Goal: Task Accomplishment & Management: Manage account settings

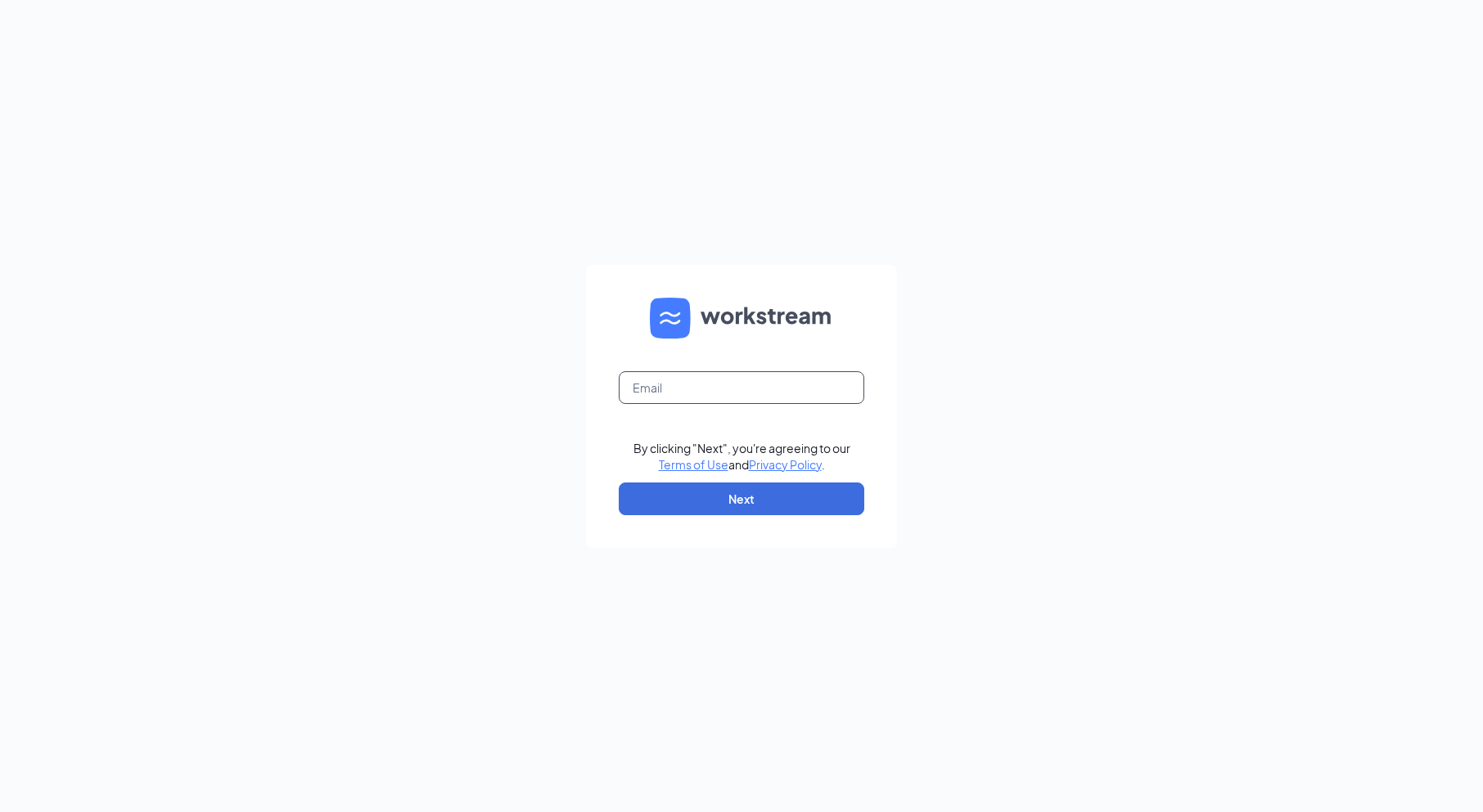
click at [638, 390] on input "text" at bounding box center [742, 387] width 246 height 32
type input "1565@internal-email.com"
click at [749, 495] on button "Next" at bounding box center [742, 498] width 246 height 32
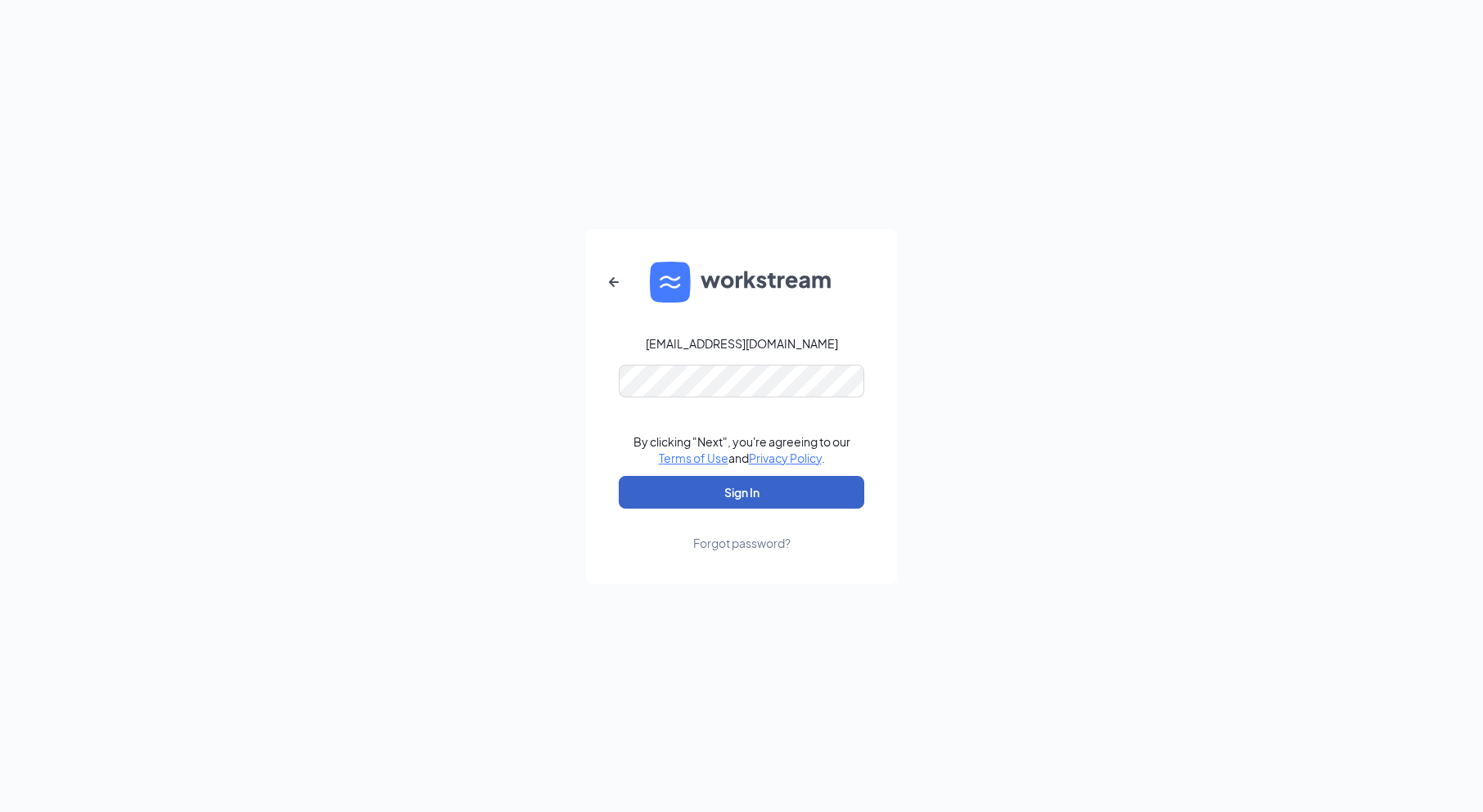
click at [758, 502] on button "Sign In" at bounding box center [742, 492] width 246 height 32
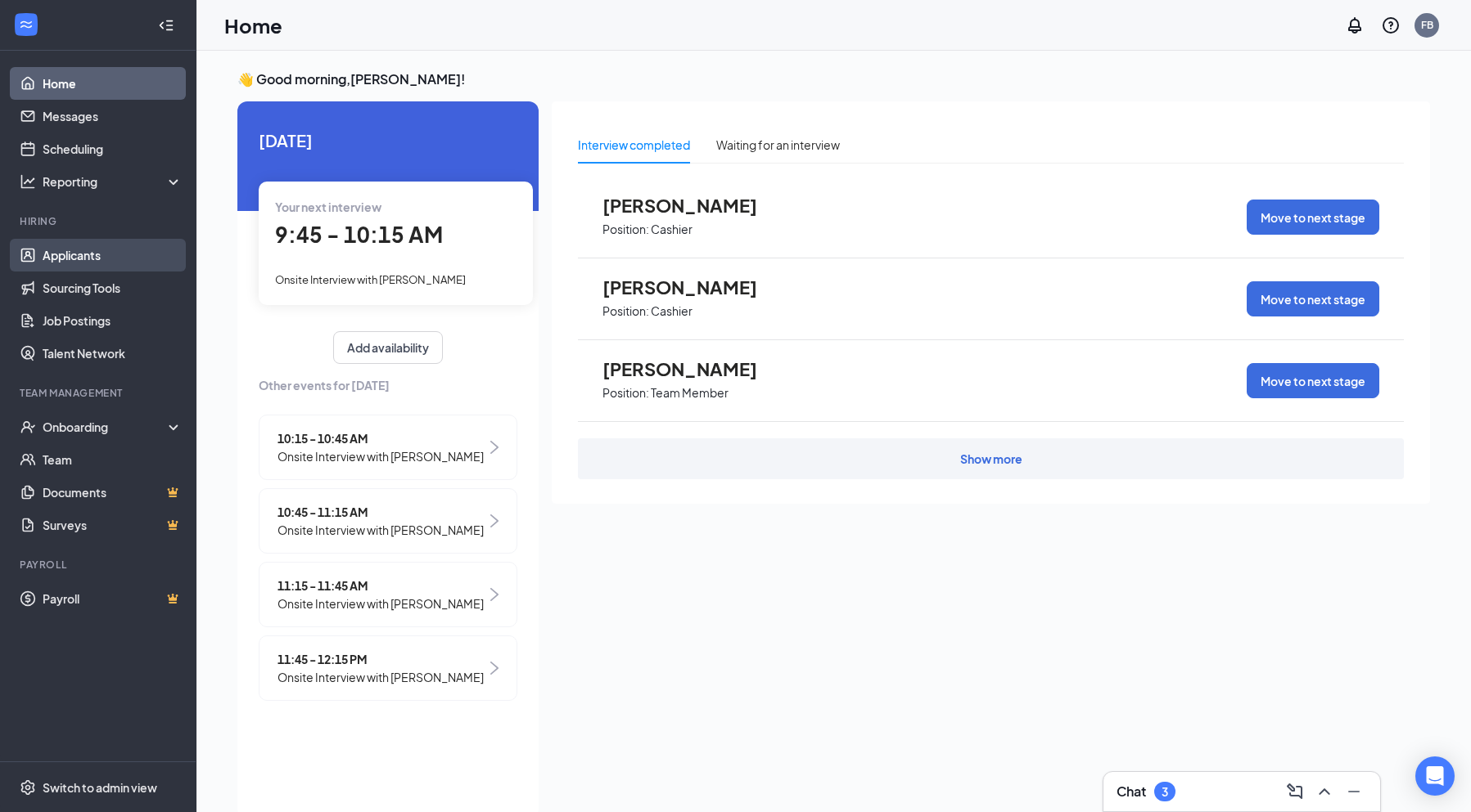
click at [43, 255] on link "Applicants" at bounding box center [113, 254] width 140 height 32
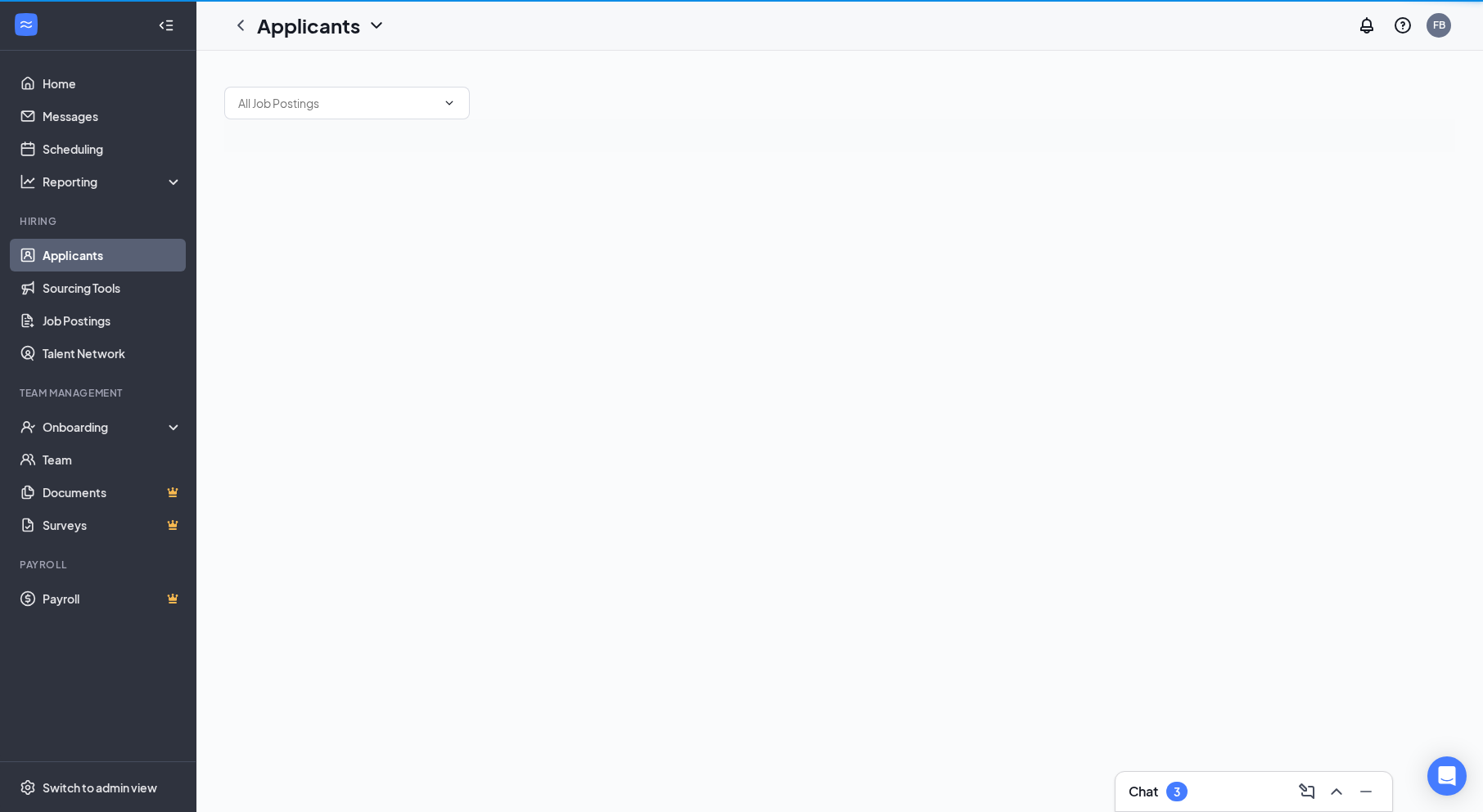
click at [43, 255] on link "Applicants" at bounding box center [113, 254] width 140 height 32
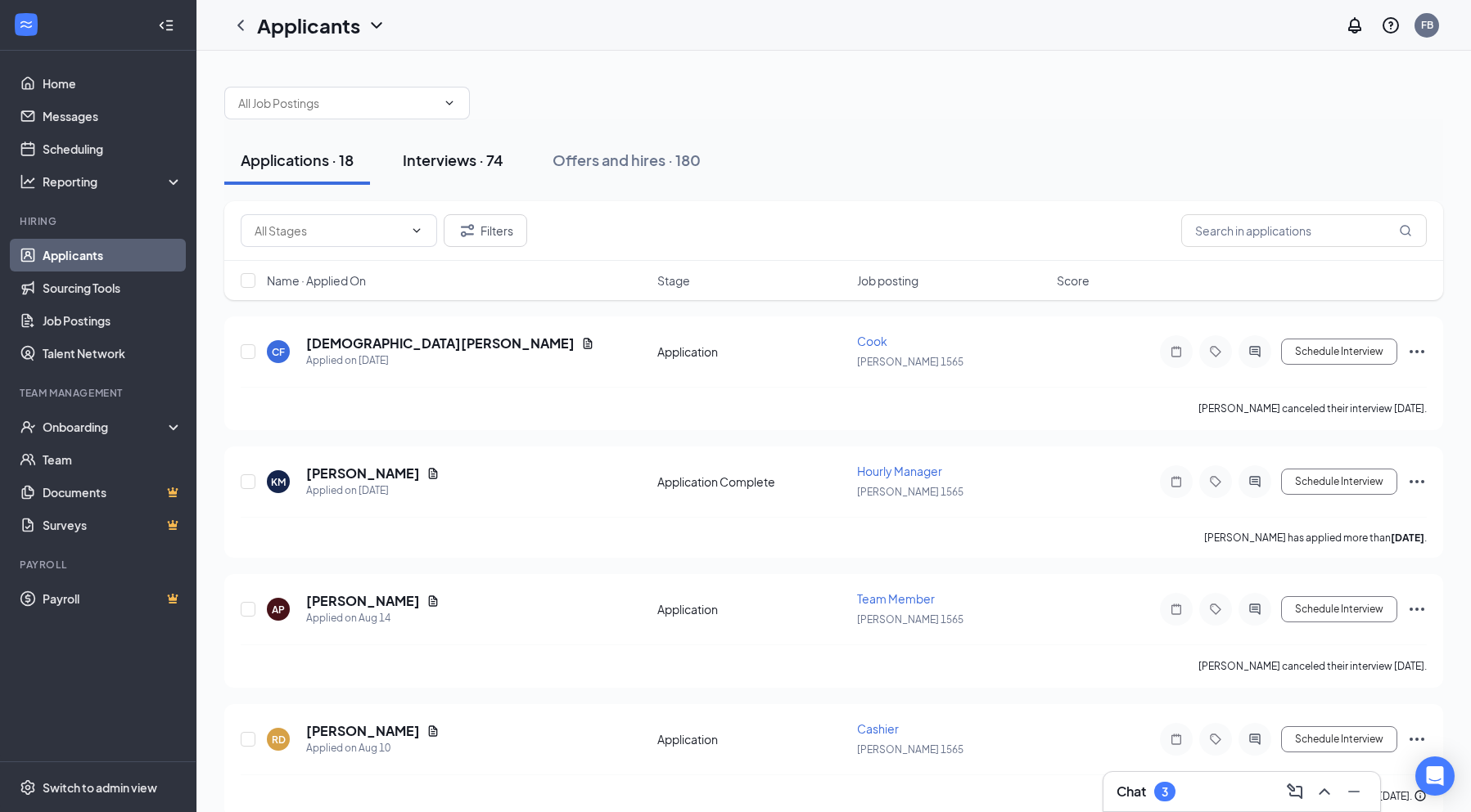
click at [457, 164] on div "Interviews · 74" at bounding box center [453, 159] width 101 height 20
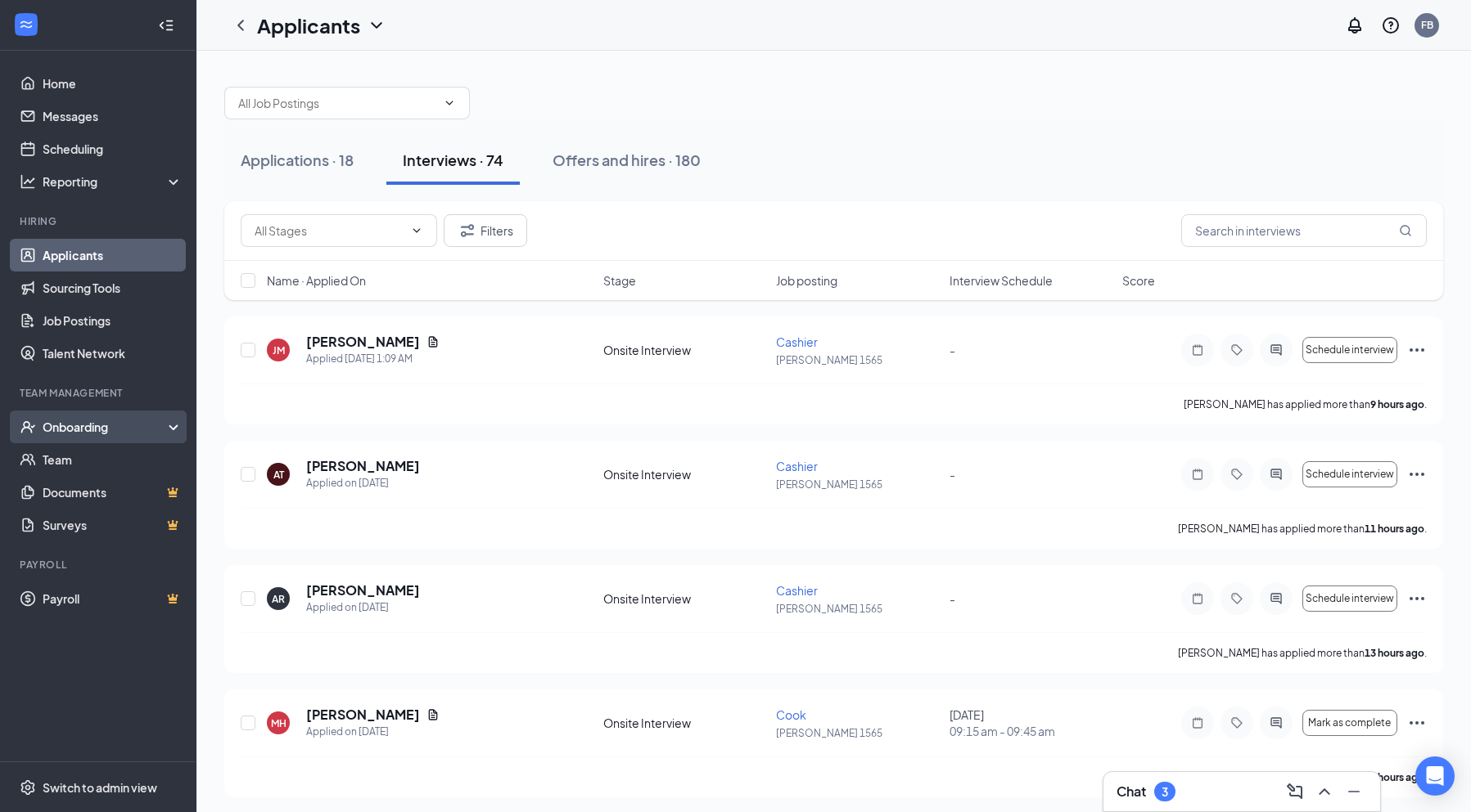
click at [172, 423] on div "Onboarding" at bounding box center [98, 427] width 197 height 32
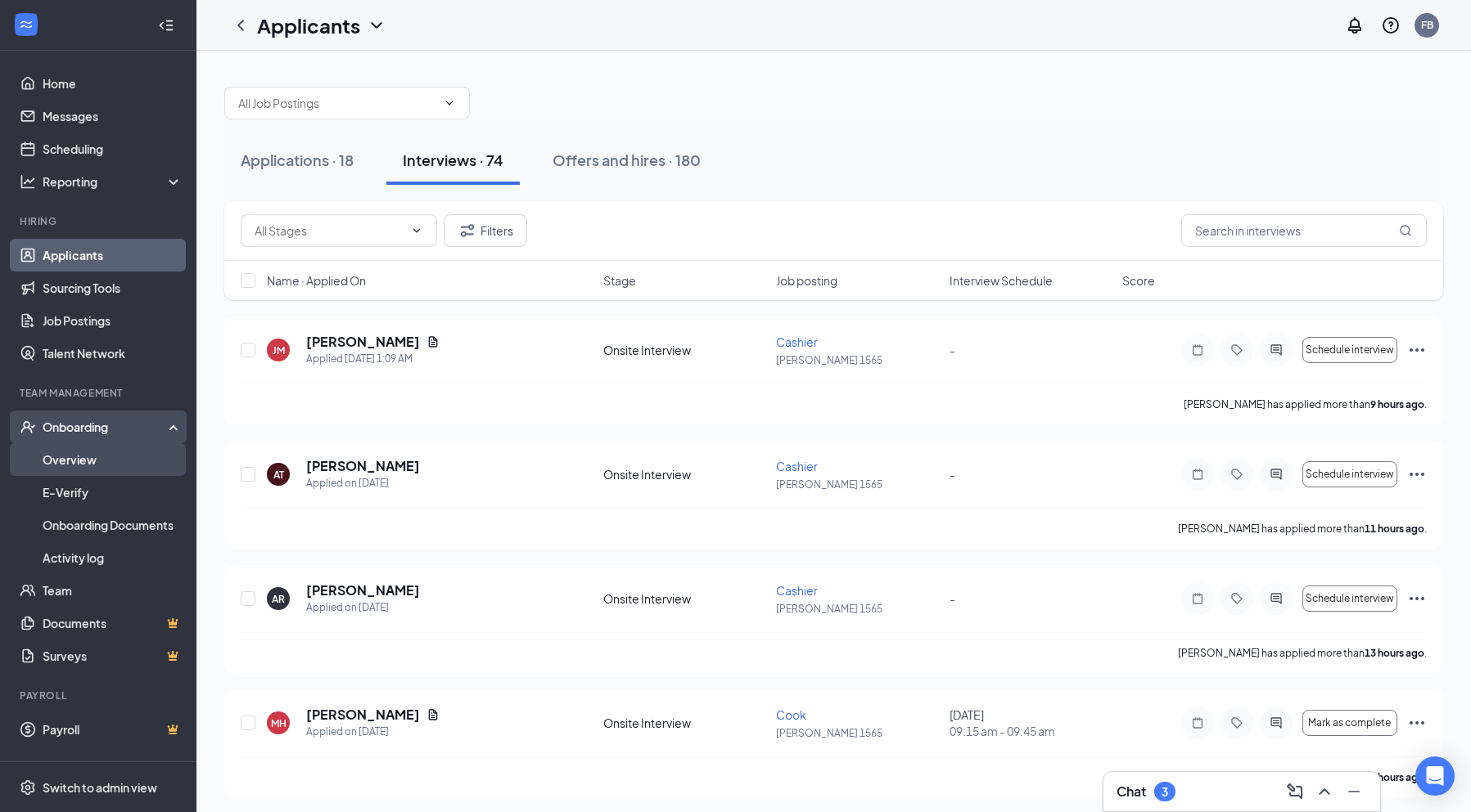
click at [135, 467] on link "Overview" at bounding box center [113, 459] width 140 height 32
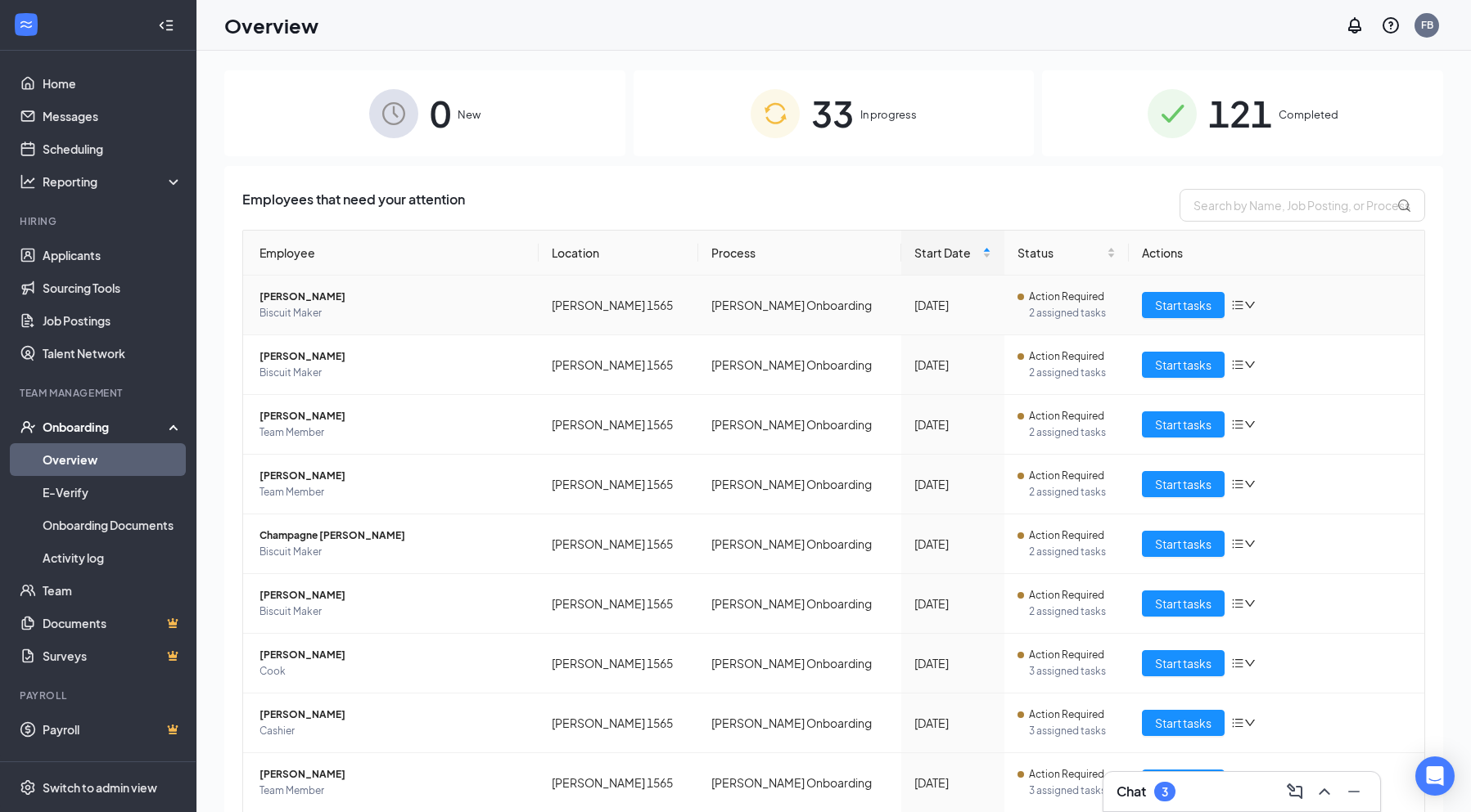
click at [325, 296] on span "Dameon J Caillouet" at bounding box center [393, 296] width 266 height 17
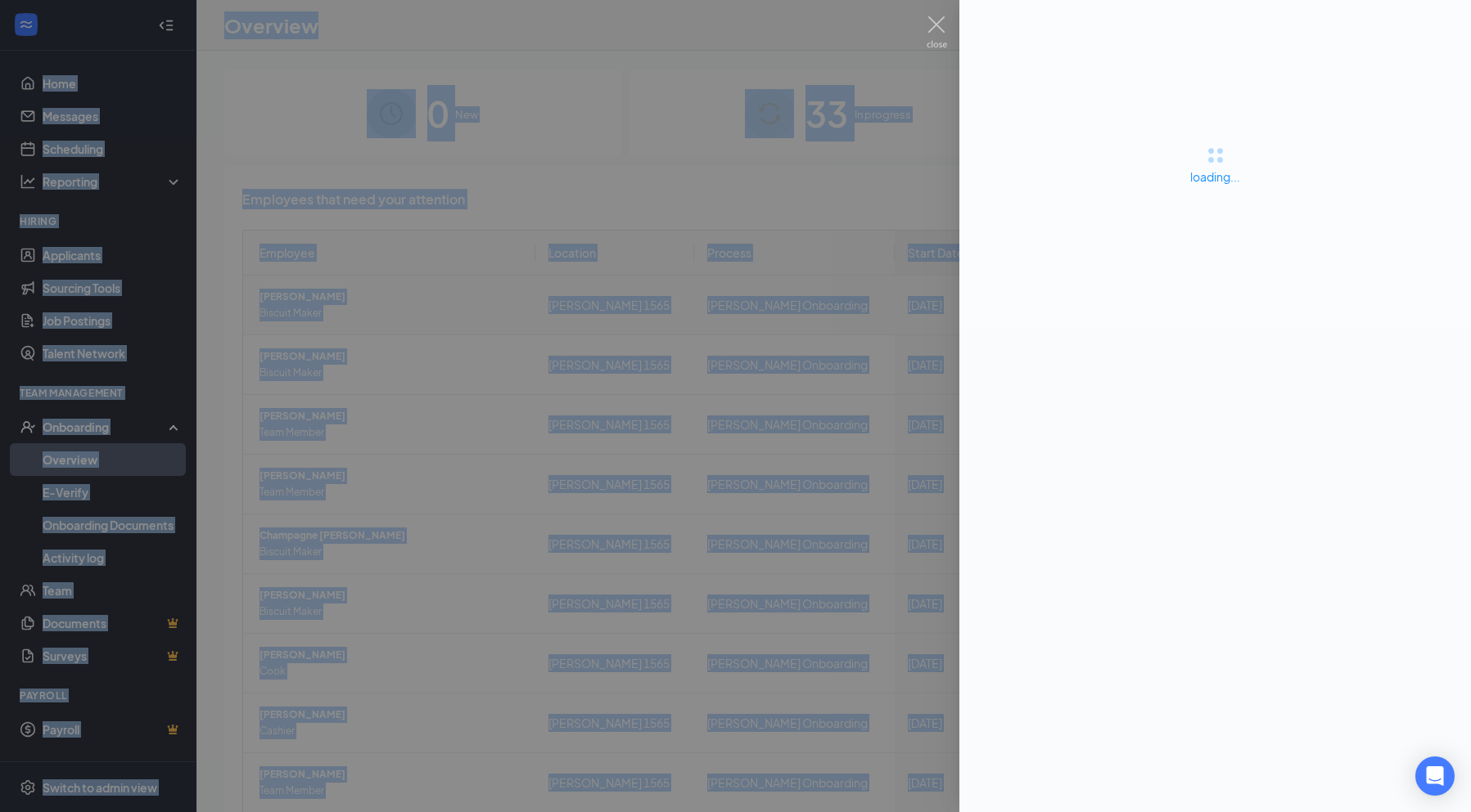
click at [325, 296] on div at bounding box center [736, 406] width 1471 height 812
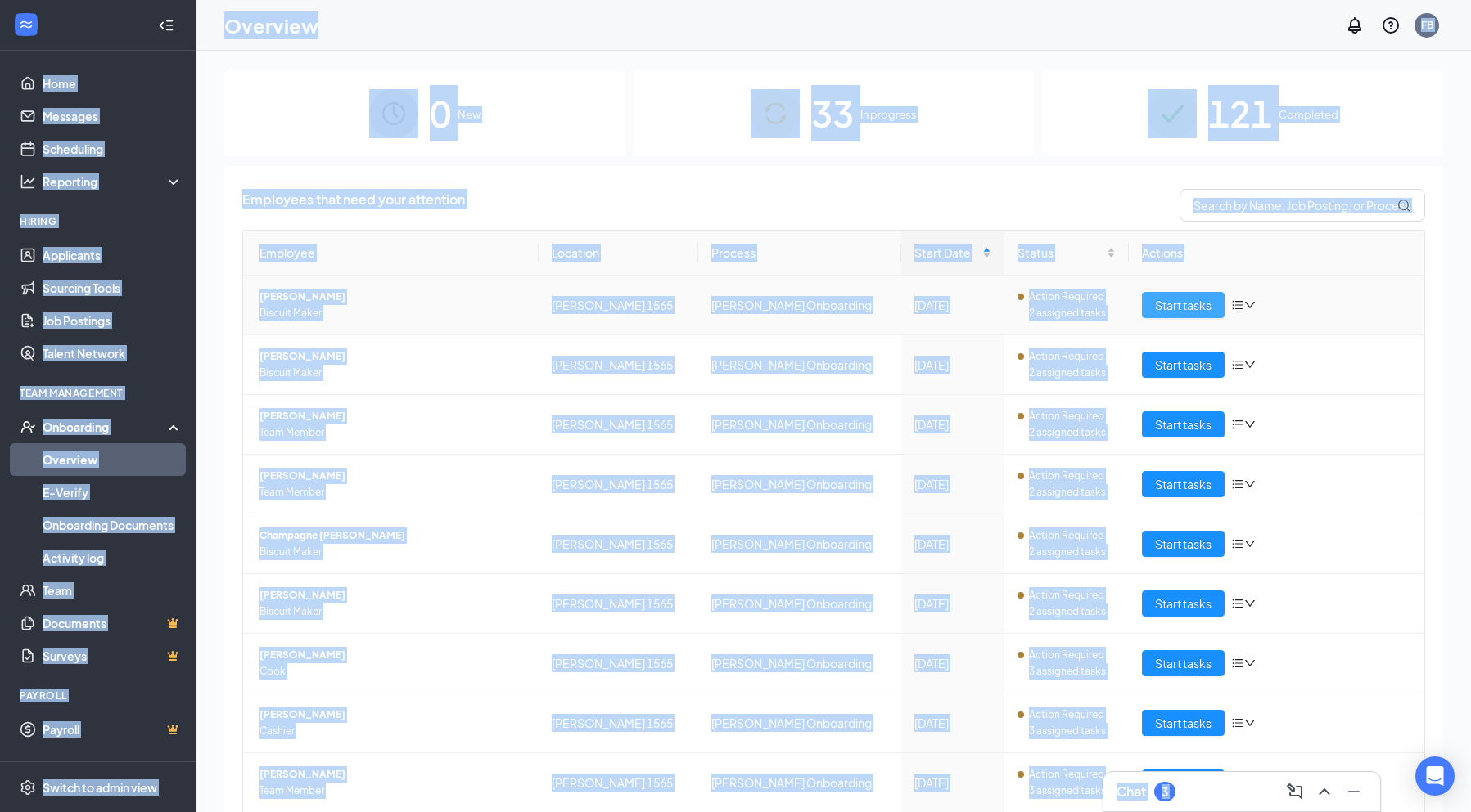
click at [1193, 292] on button "Start tasks" at bounding box center [1183, 305] width 83 height 26
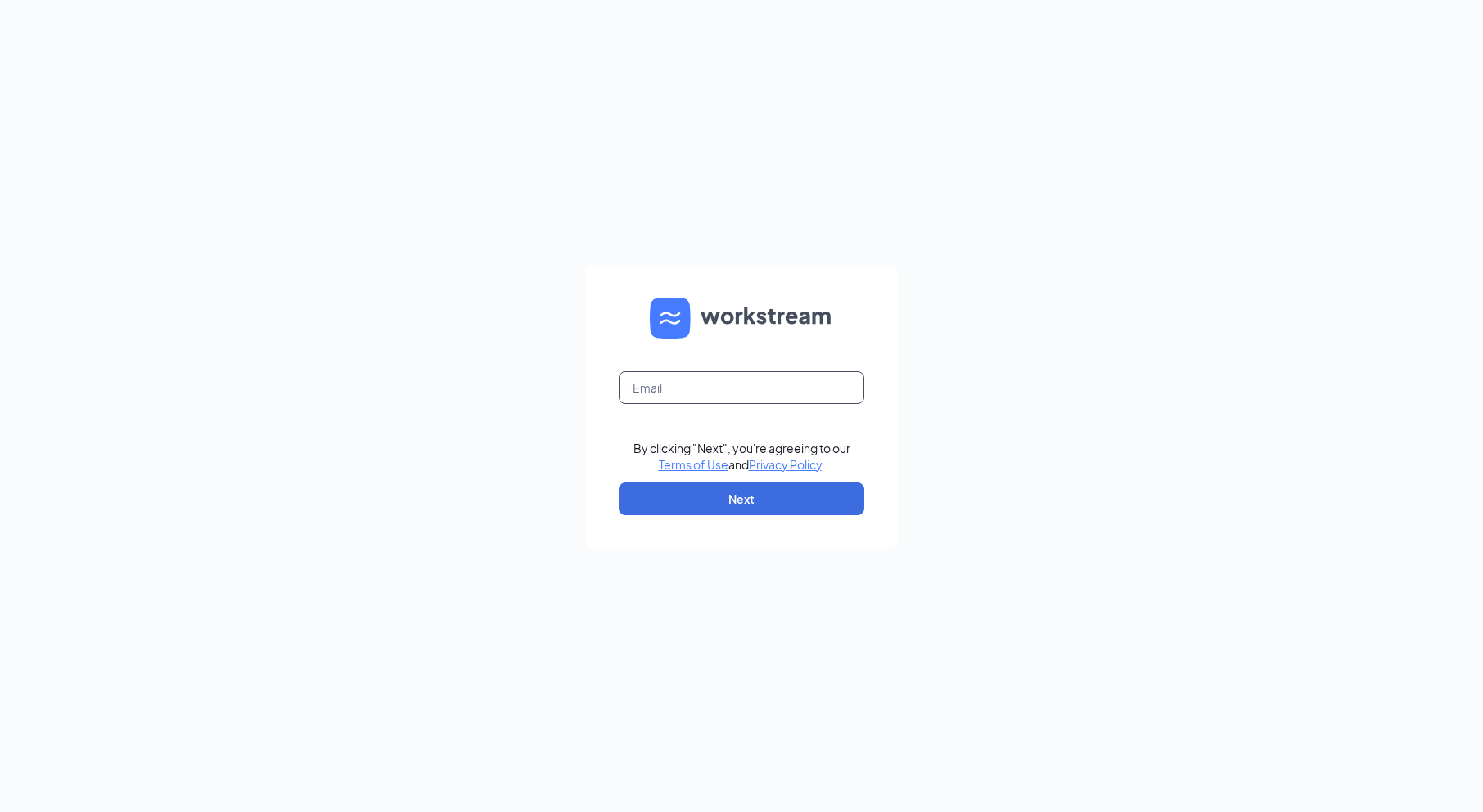
click at [708, 385] on input "text" at bounding box center [742, 387] width 246 height 32
type input "1565@internal-email.com"
click at [746, 482] on button "Next" at bounding box center [742, 498] width 246 height 32
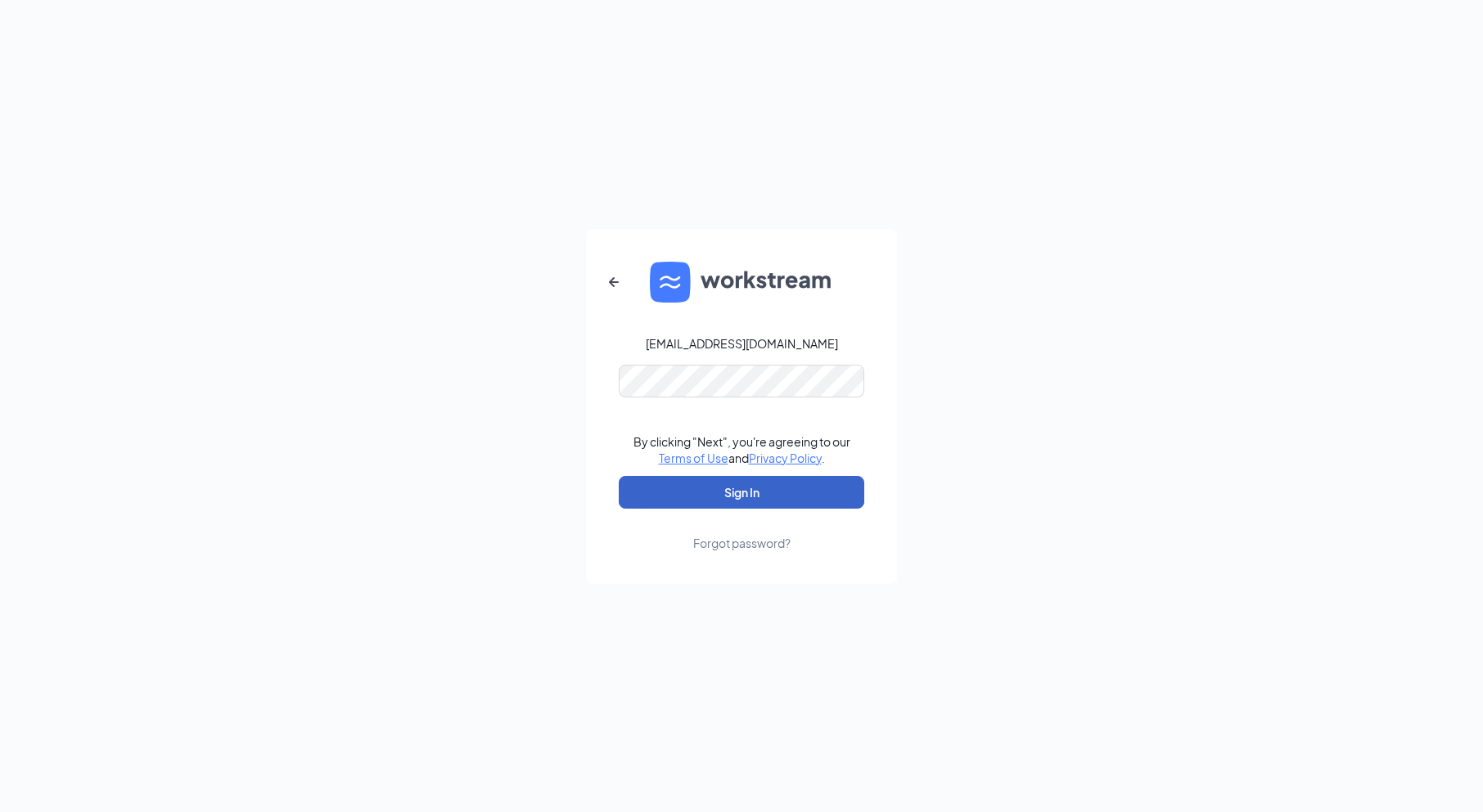
click at [776, 482] on button "Sign In" at bounding box center [742, 492] width 246 height 32
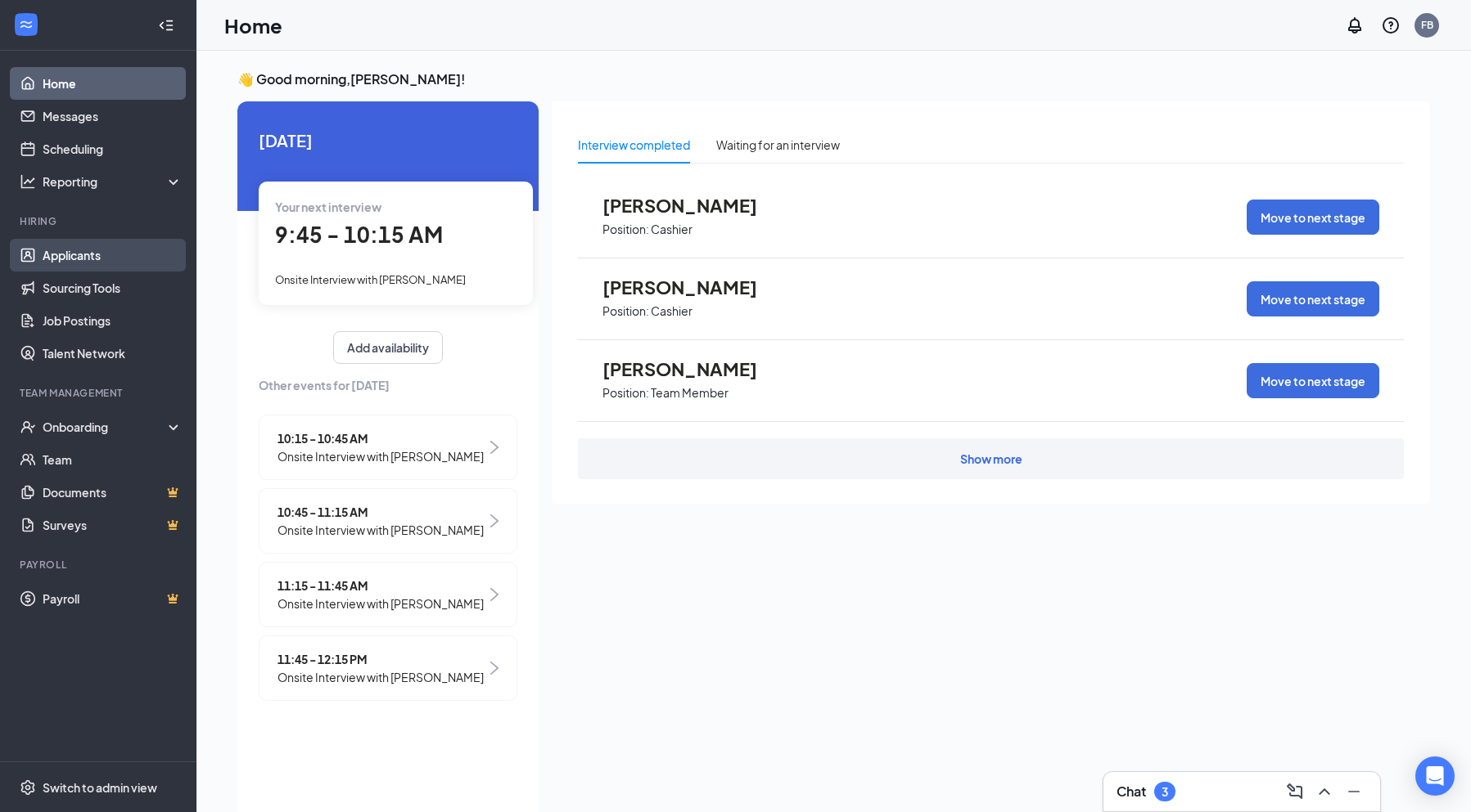
click at [55, 267] on link "Applicants" at bounding box center [113, 254] width 140 height 32
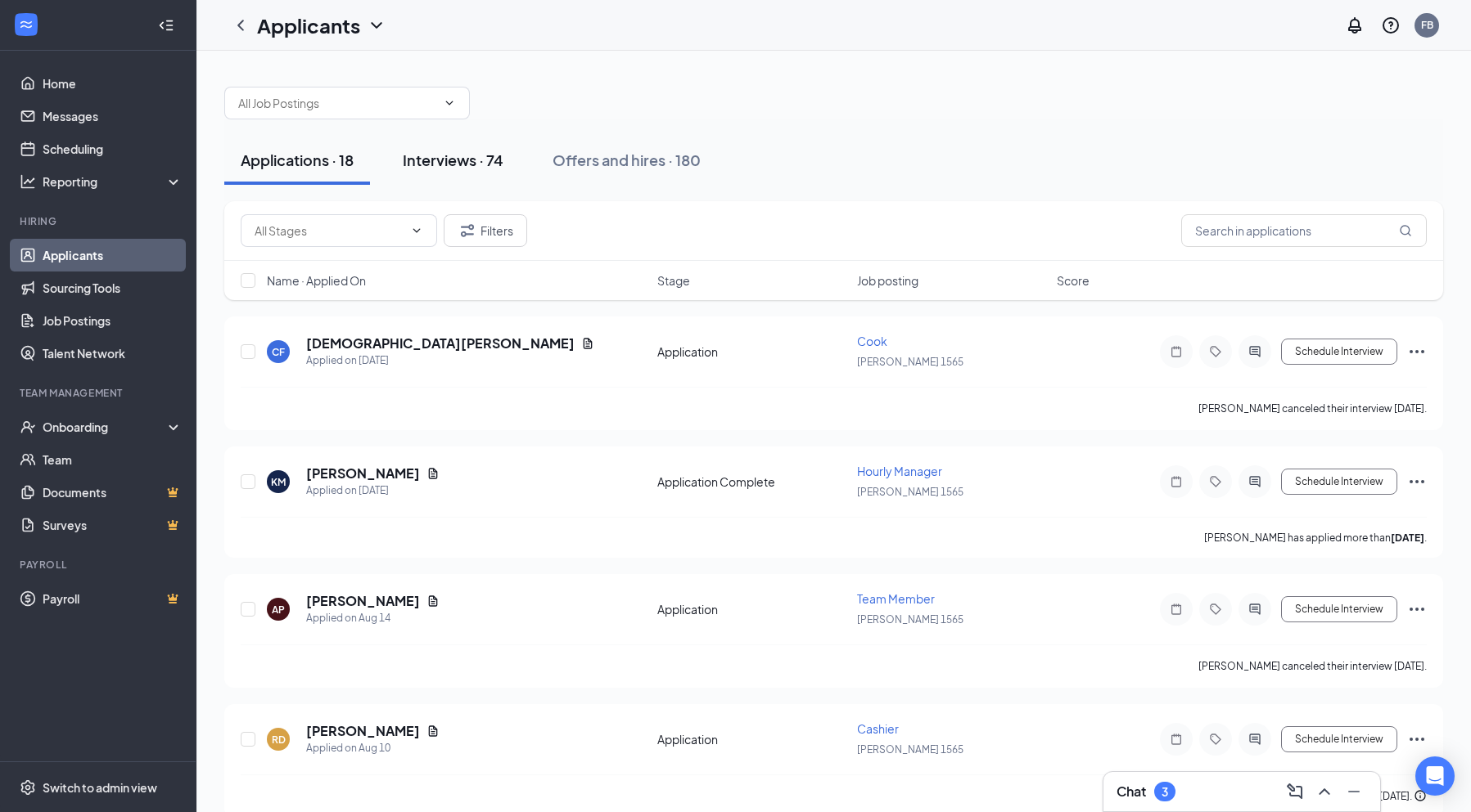
click at [430, 149] on button "Interviews · 74" at bounding box center [453, 160] width 134 height 49
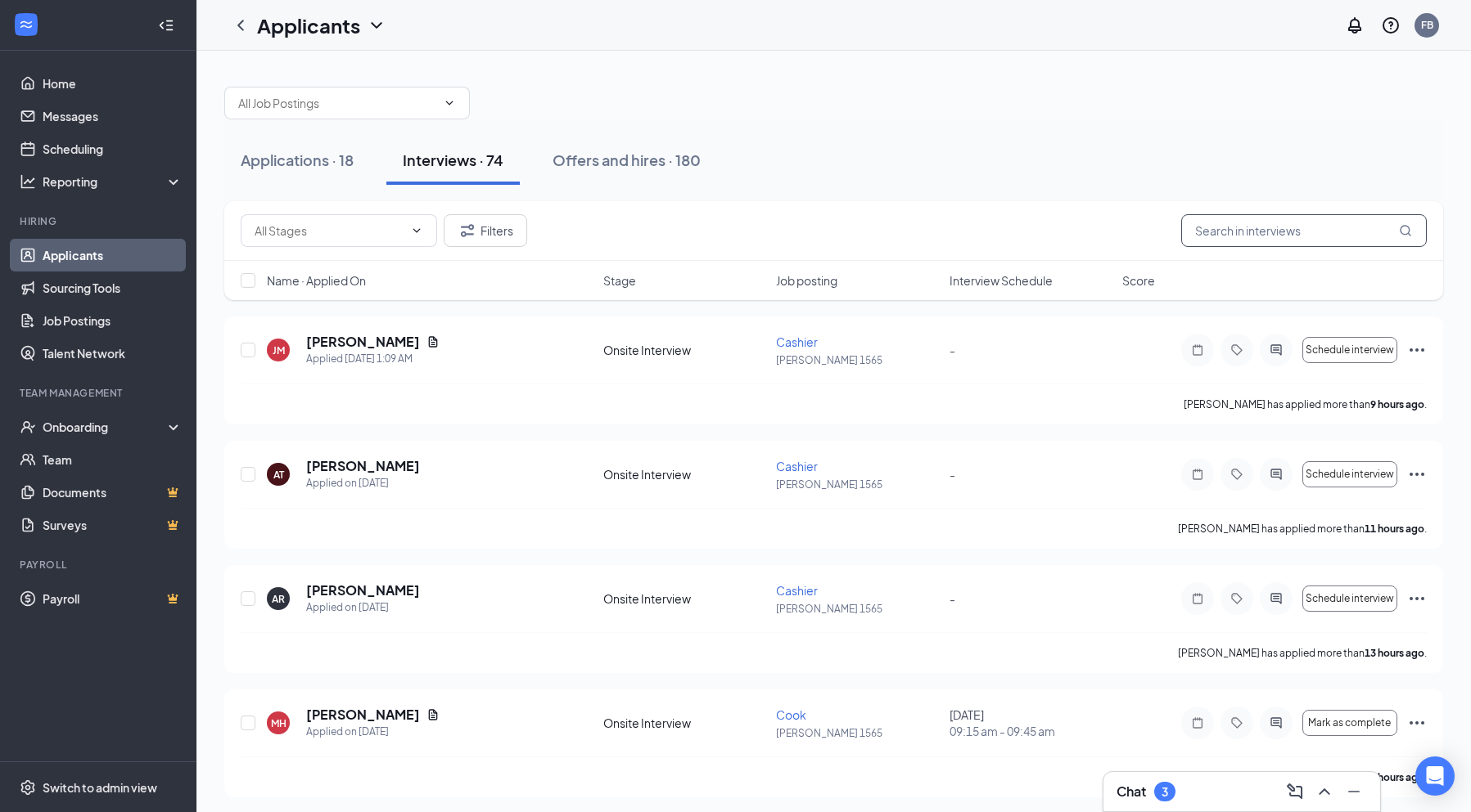
click at [1256, 226] on input "text" at bounding box center [1304, 230] width 246 height 32
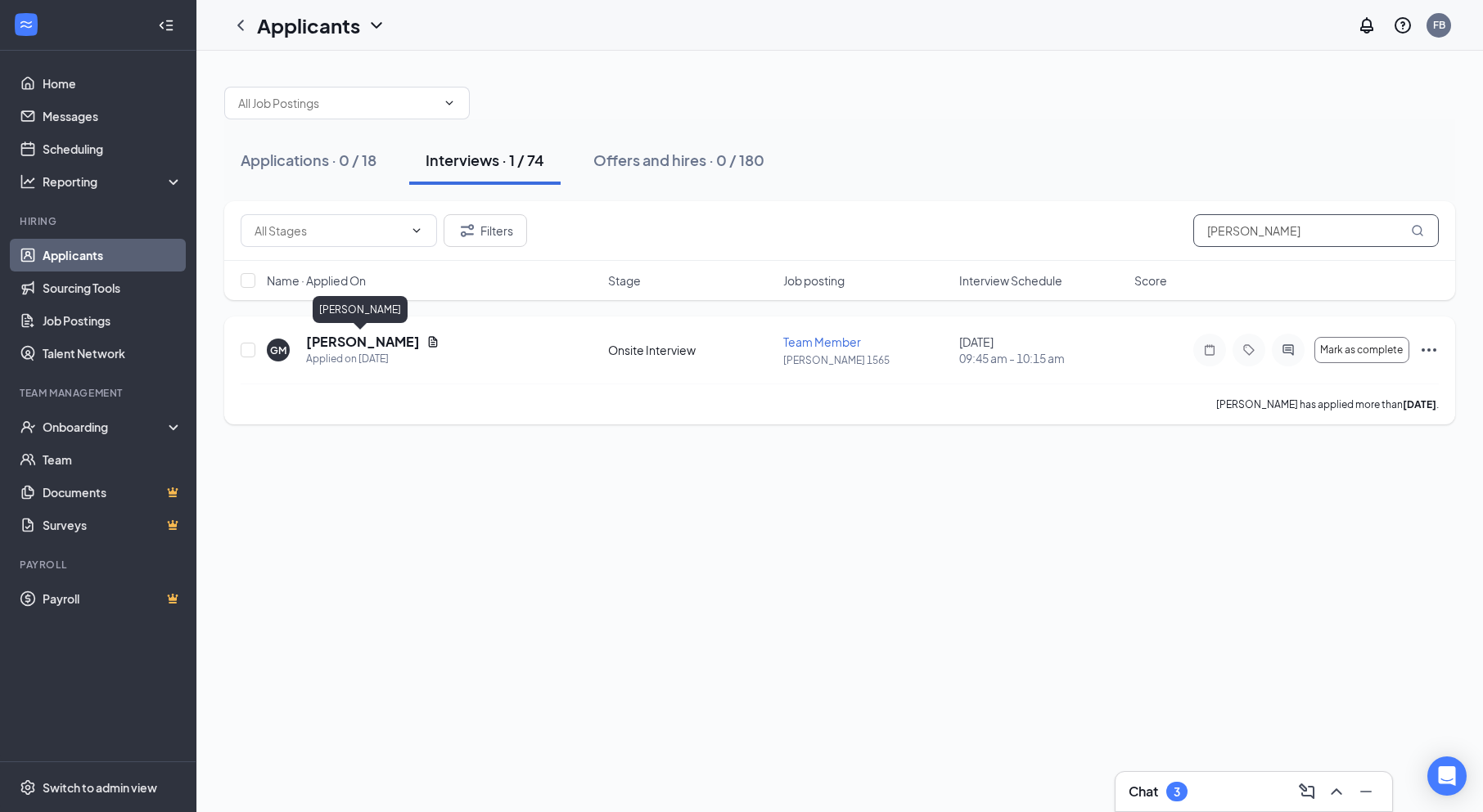
type input "[PERSON_NAME]"
click at [376, 342] on h5 "[PERSON_NAME]" at bounding box center [363, 342] width 114 height 18
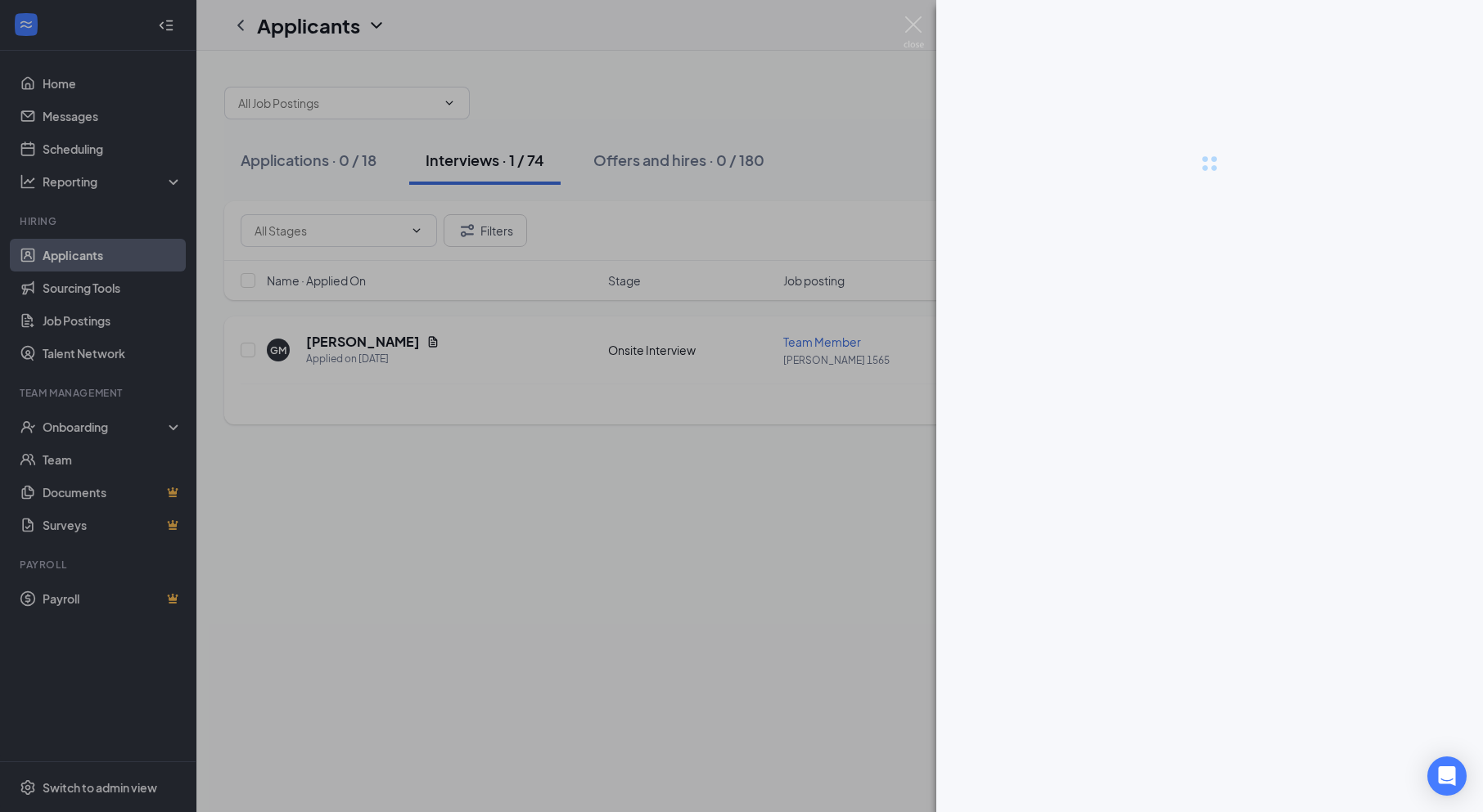
click at [376, 342] on div at bounding box center [742, 406] width 1483 height 812
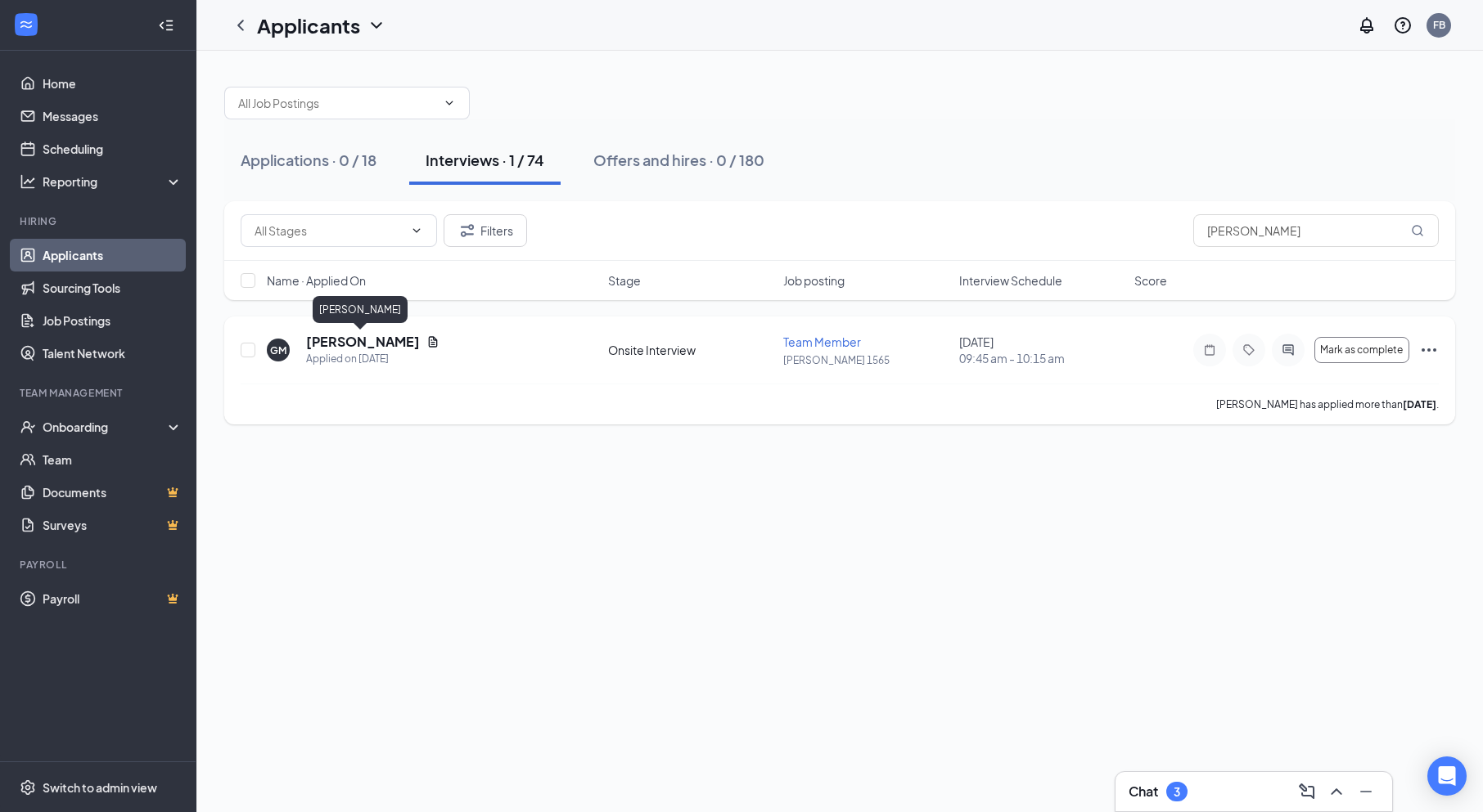
click at [376, 342] on h5 "[PERSON_NAME]" at bounding box center [363, 342] width 114 height 18
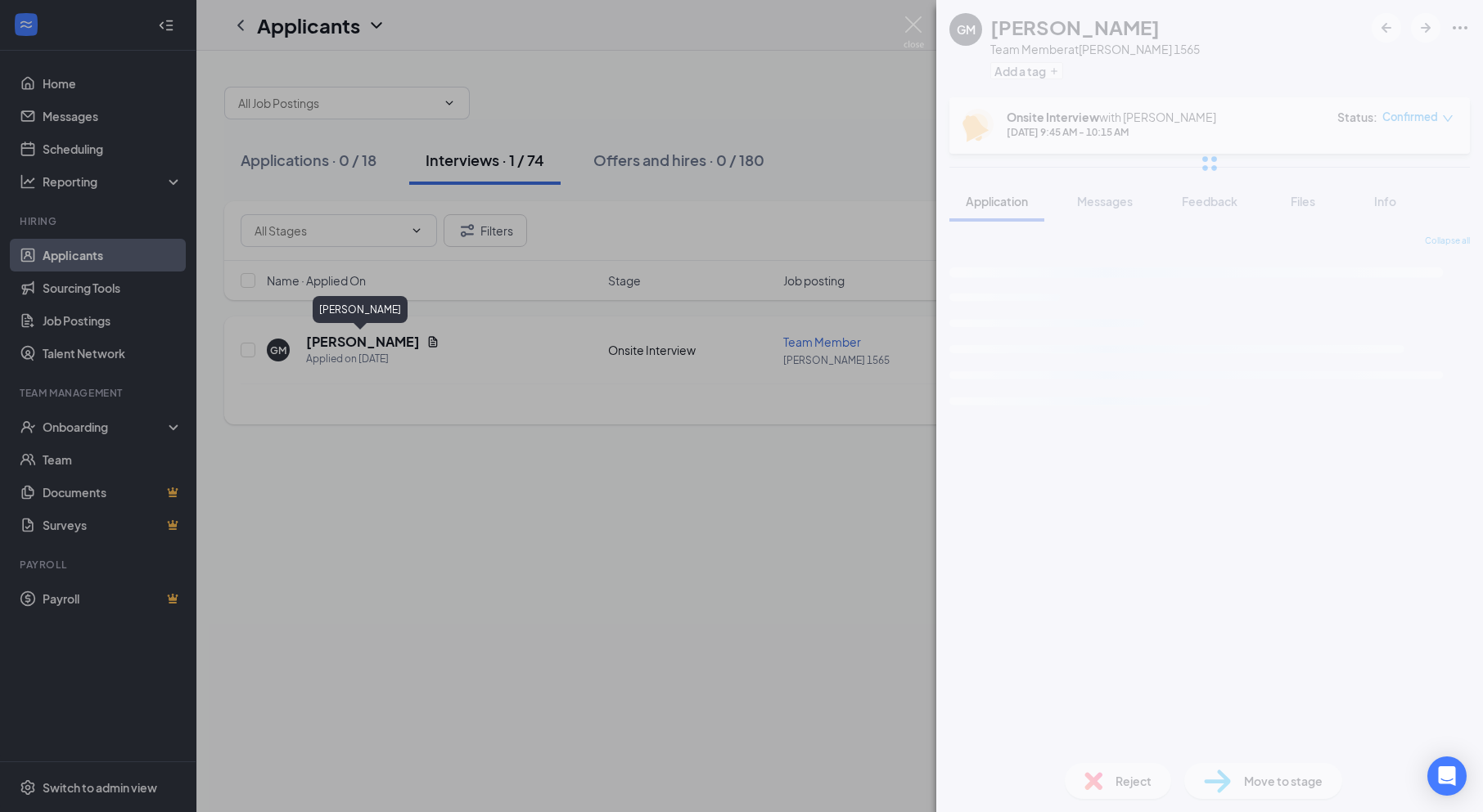
click at [376, 342] on div "GM [PERSON_NAME] Team Member at [PERSON_NAME] 1565 Add a tag Onsite Interview w…" at bounding box center [742, 406] width 1483 height 812
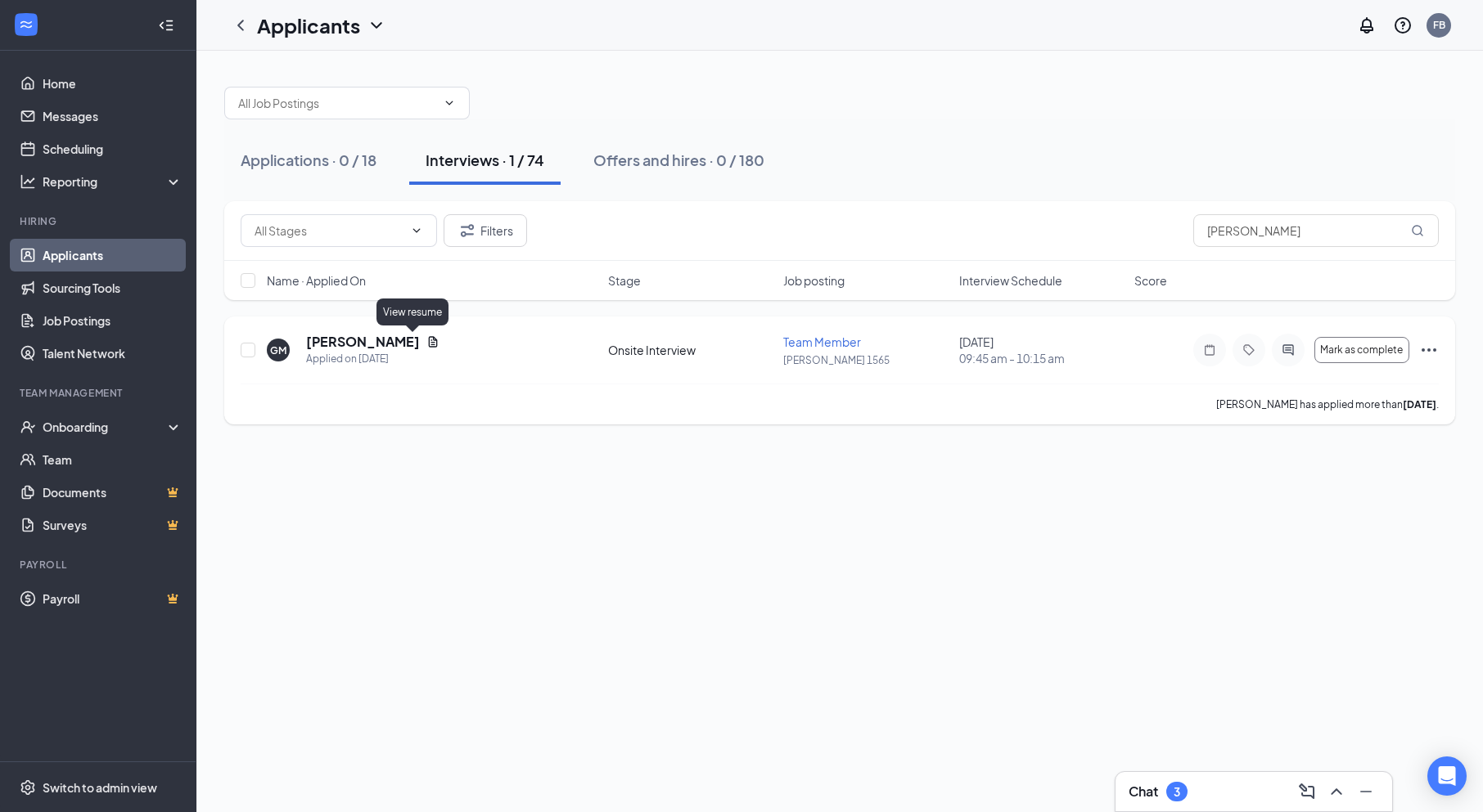
click at [428, 339] on icon "Document" at bounding box center [433, 342] width 9 height 10
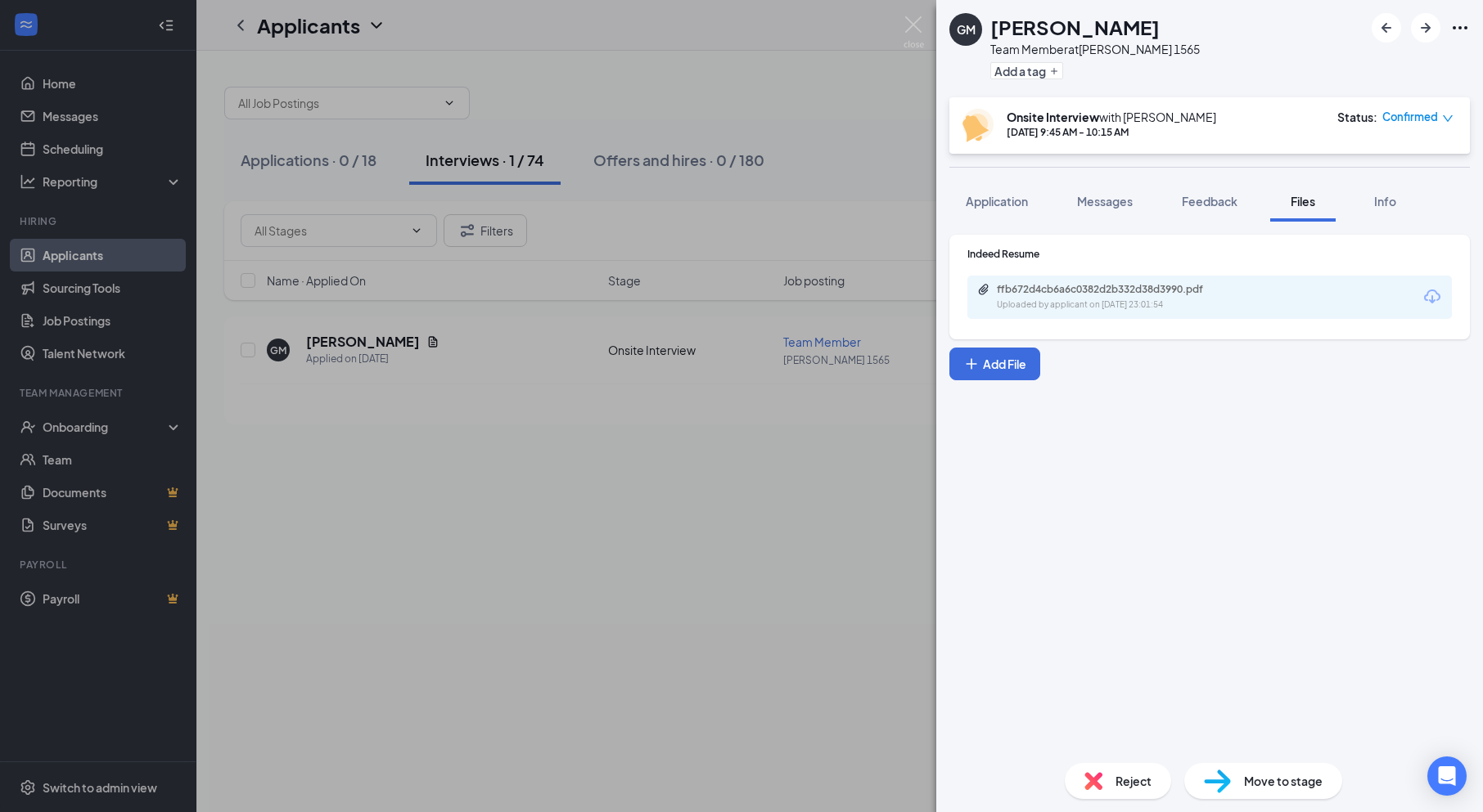
click at [1319, 297] on div "ffb672d4cb6a6c0382d2b332d38d3990.pdf Uploaded by applicant on [DATE] 23:01:54" at bounding box center [1209, 297] width 484 height 44
click at [1306, 299] on div "ffb672d4cb6a6c0382d2b332d38d3990.pdf Uploaded by applicant on [DATE] 23:01:54" at bounding box center [1209, 297] width 484 height 44
click at [1264, 300] on div "ffb672d4cb6a6c0382d2b332d38d3990.pdf Uploaded by applicant on [DATE] 23:01:54" at bounding box center [1209, 297] width 484 height 44
click at [1168, 288] on div "ffb672d4cb6a6c0382d2b332d38d3990.pdf" at bounding box center [1111, 289] width 229 height 13
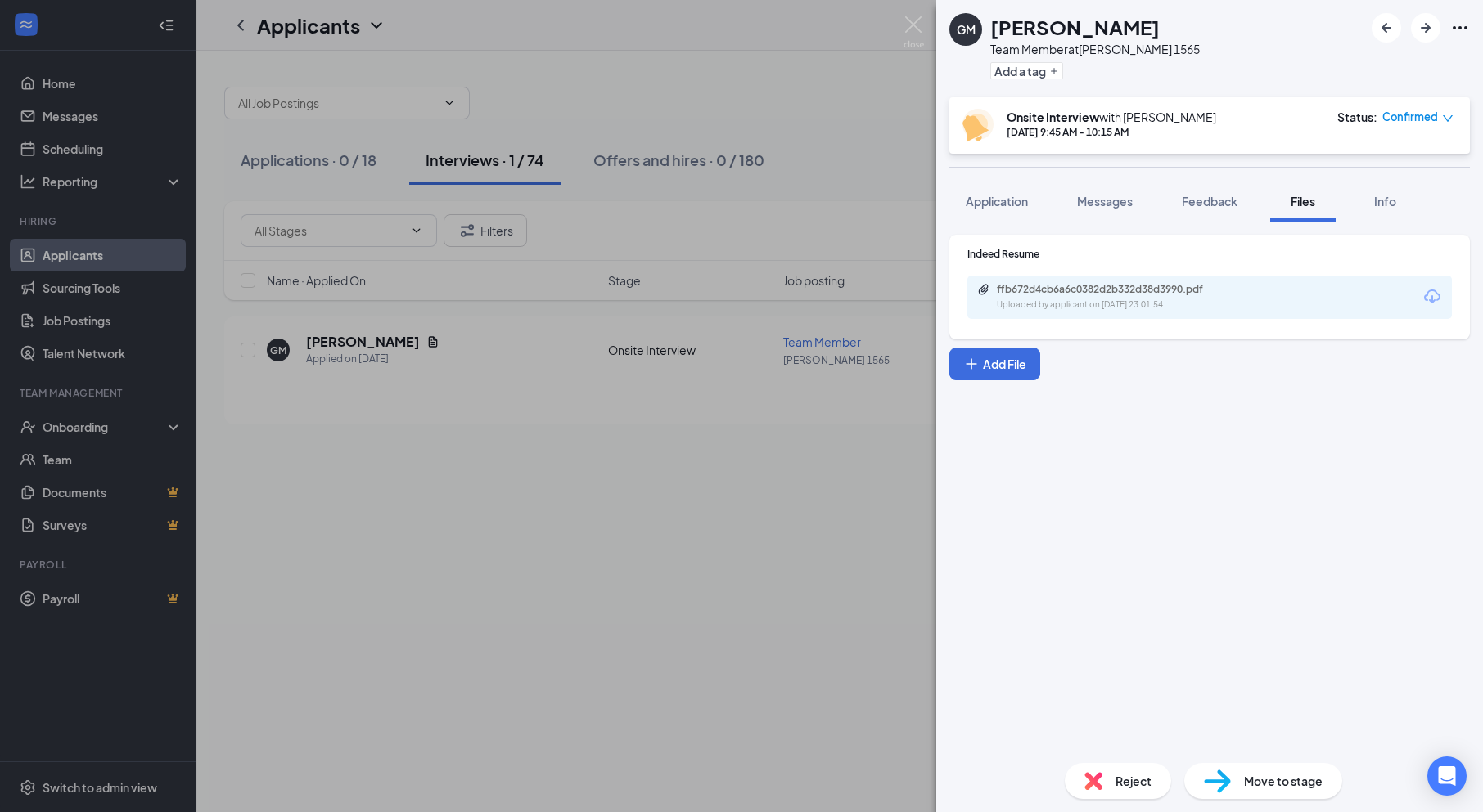
click at [832, 621] on div "GM [PERSON_NAME] Team Member at [PERSON_NAME] 1565 Add a tag Onsite Interview w…" at bounding box center [742, 406] width 1483 height 812
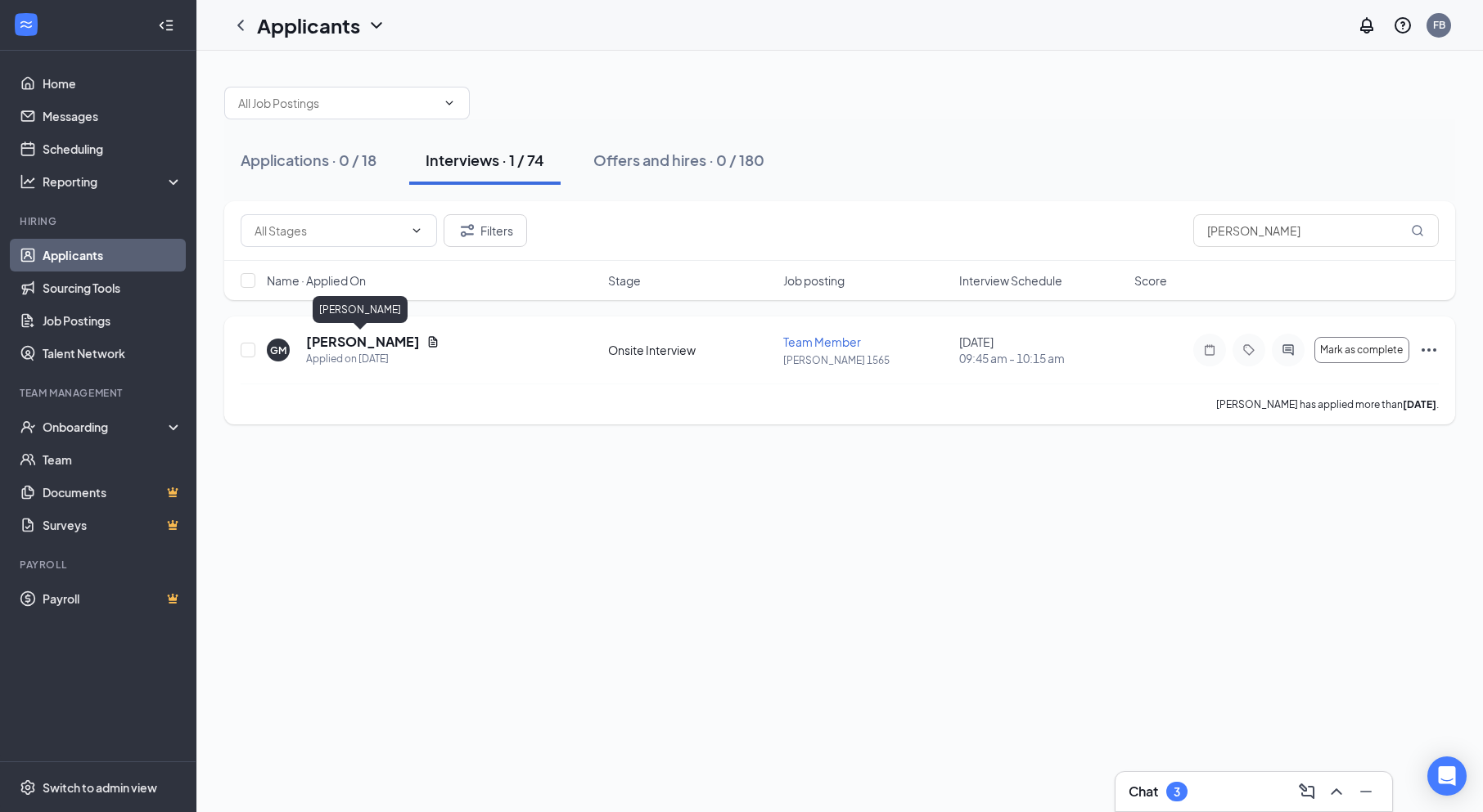
click at [366, 344] on h5 "[PERSON_NAME]" at bounding box center [363, 342] width 114 height 18
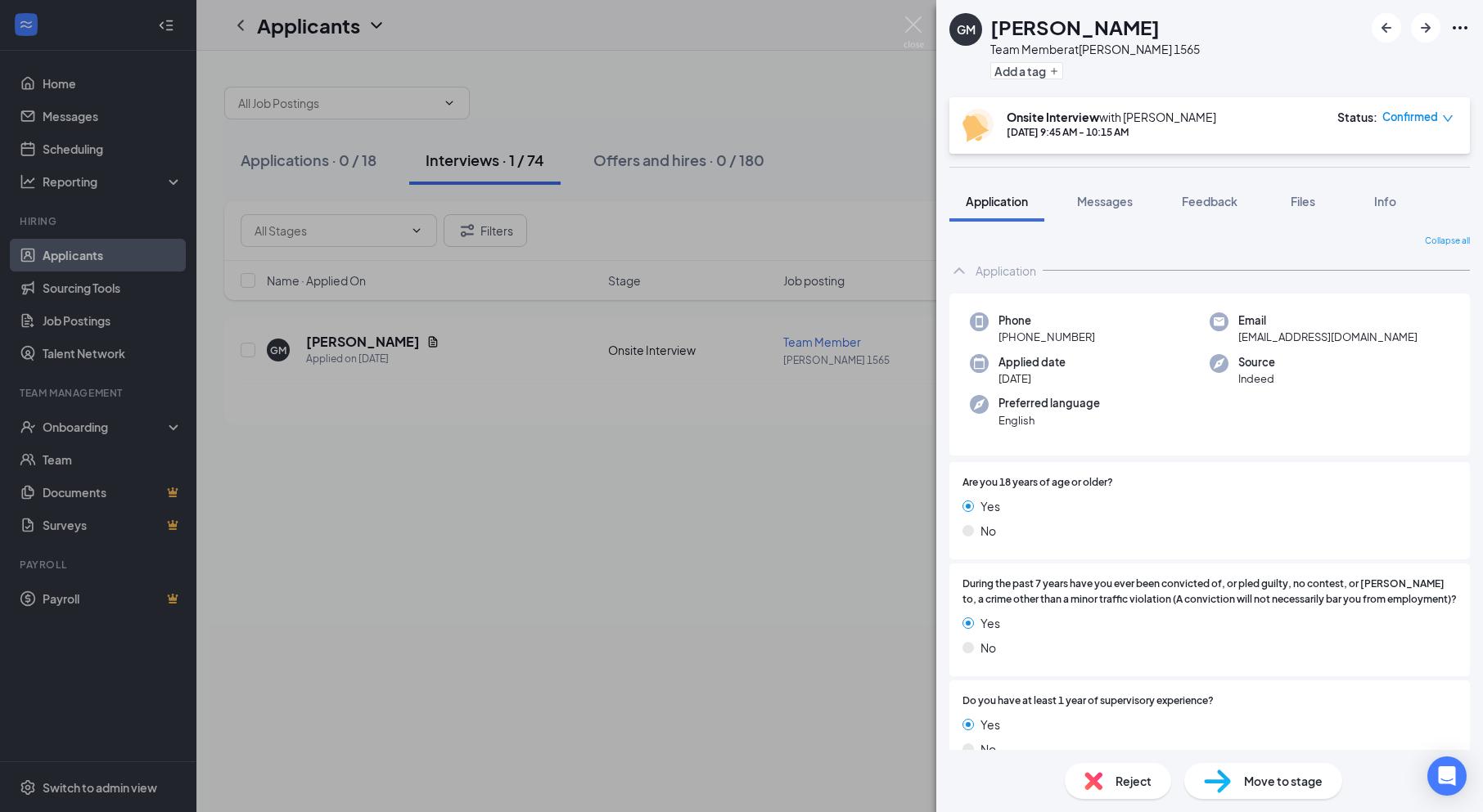
click at [1258, 783] on span "Move to stage" at bounding box center [1284, 781] width 79 height 18
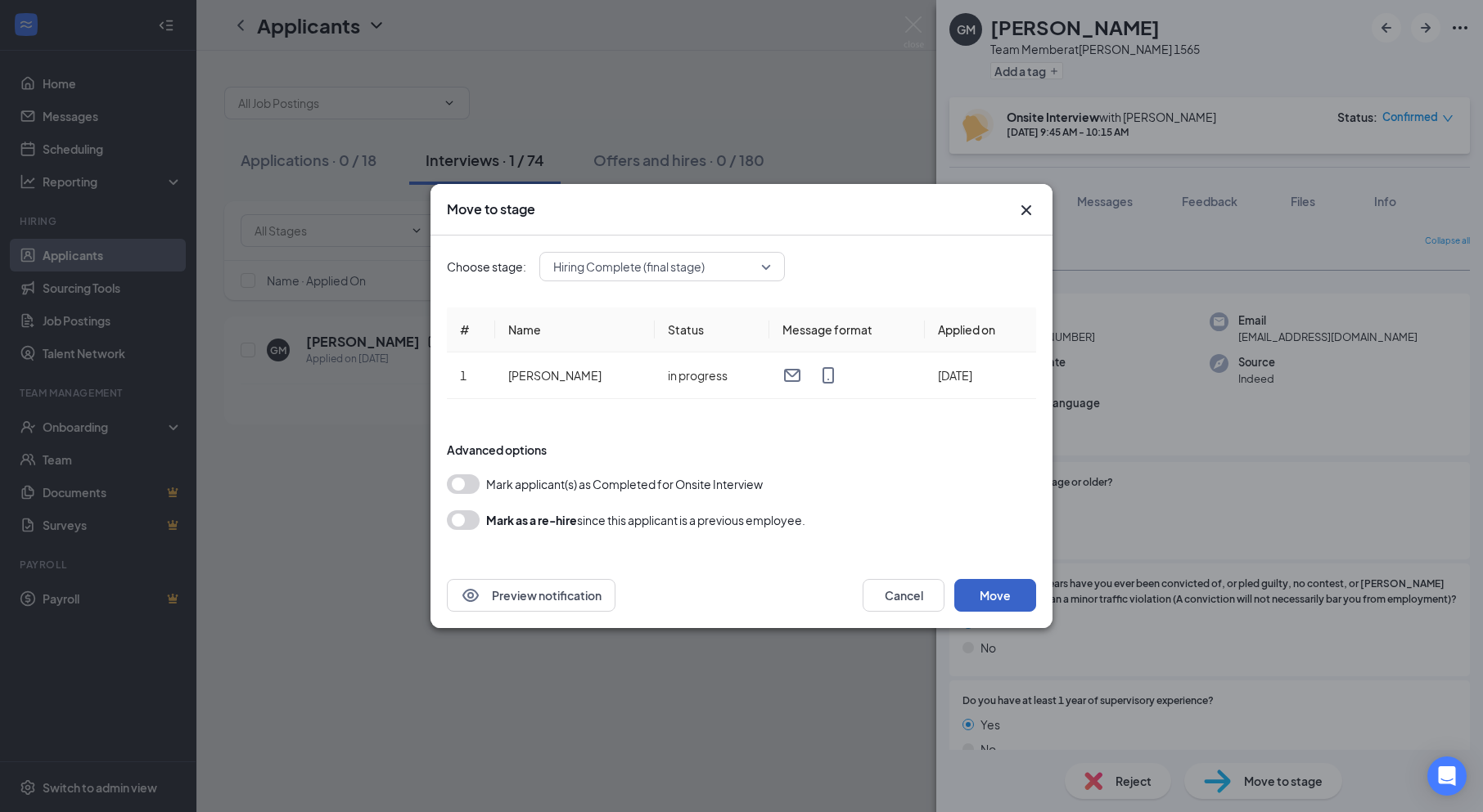
click at [992, 596] on button "Move" at bounding box center [995, 595] width 82 height 32
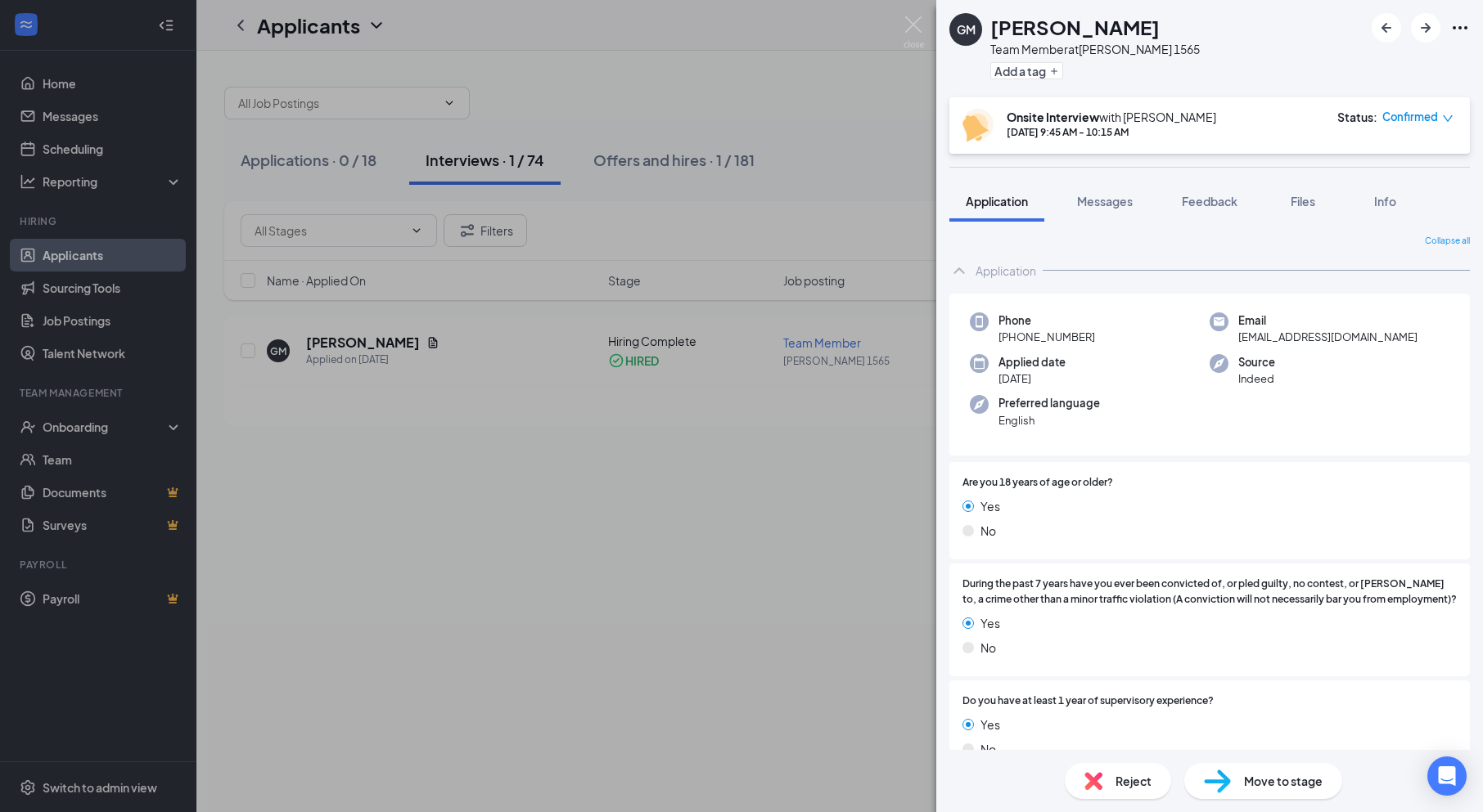
click at [467, 568] on div "GM [PERSON_NAME] Team Member at [PERSON_NAME] 1565 Add a tag Onsite Interview w…" at bounding box center [742, 406] width 1483 height 812
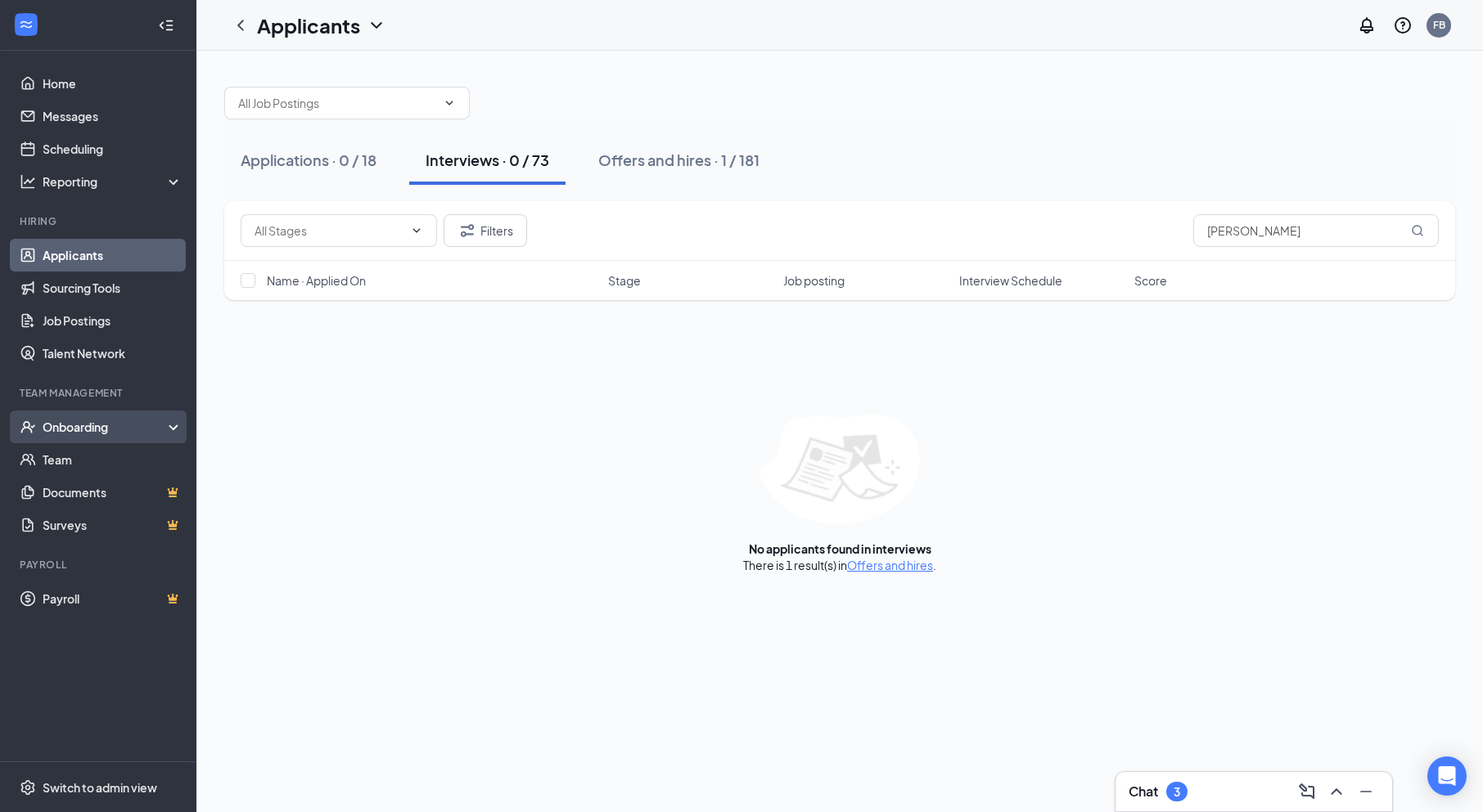
click at [73, 425] on div "Onboarding" at bounding box center [106, 427] width 126 height 17
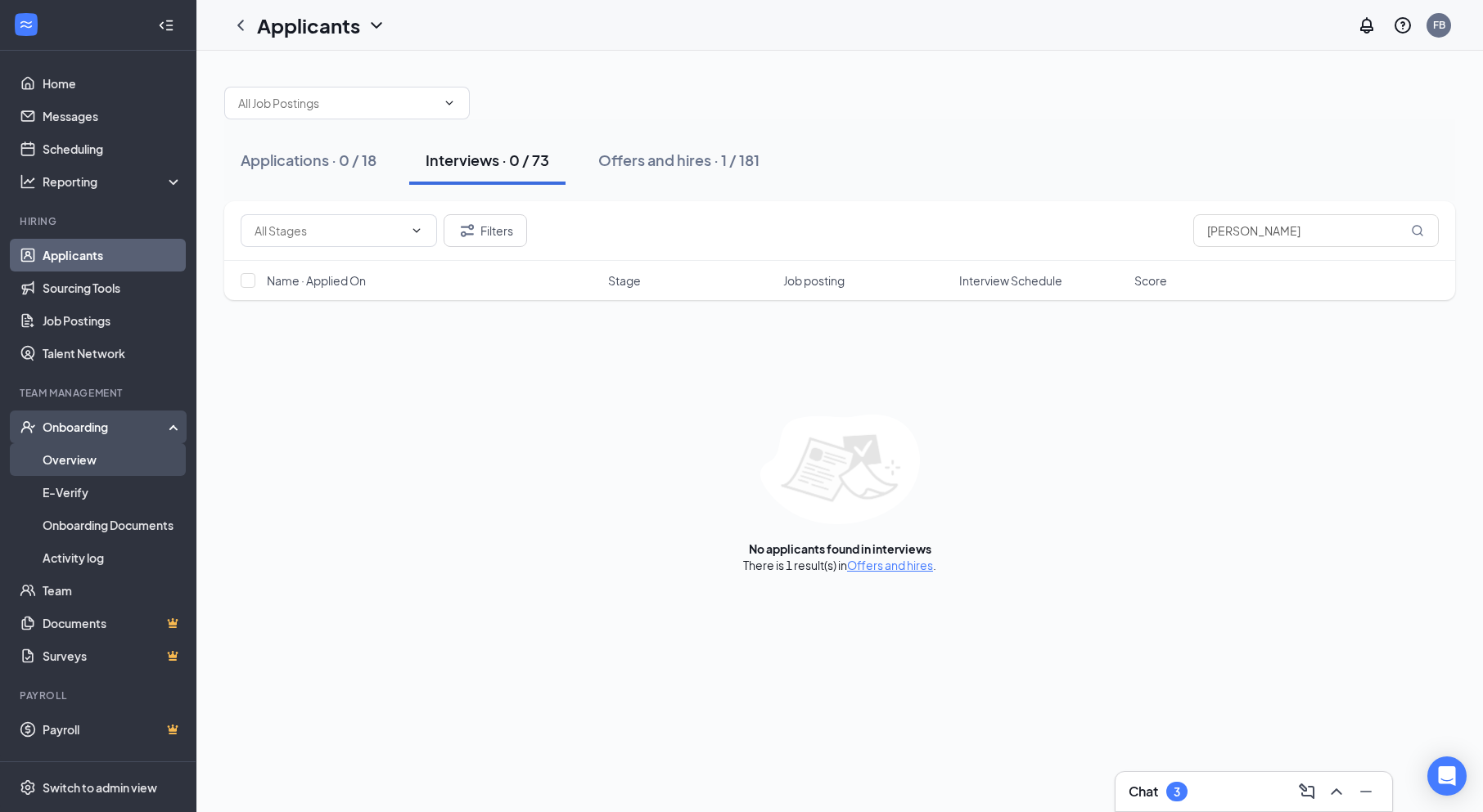
click at [59, 452] on link "Overview" at bounding box center [113, 459] width 140 height 32
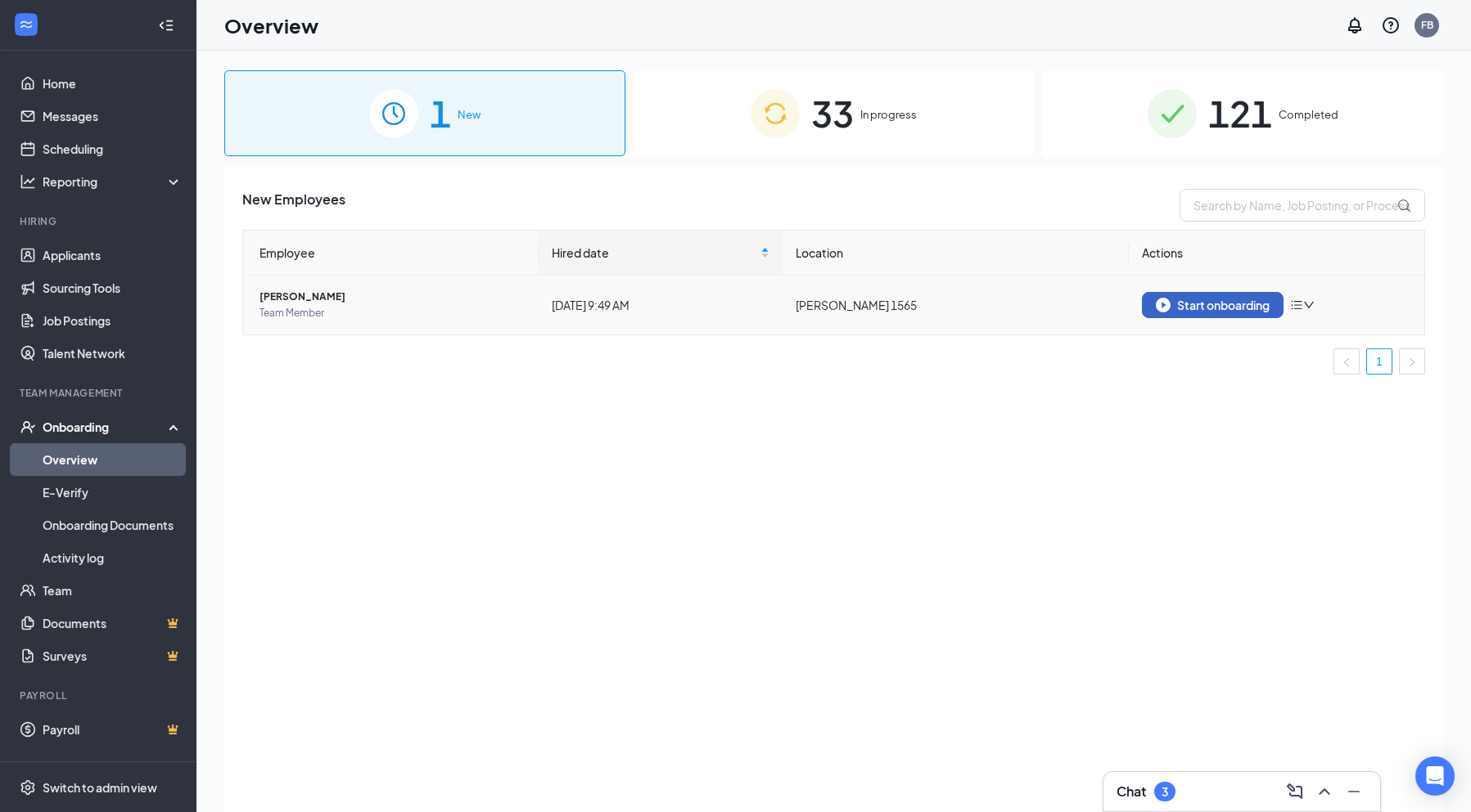
click at [1237, 306] on div "Start onboarding" at bounding box center [1213, 305] width 114 height 15
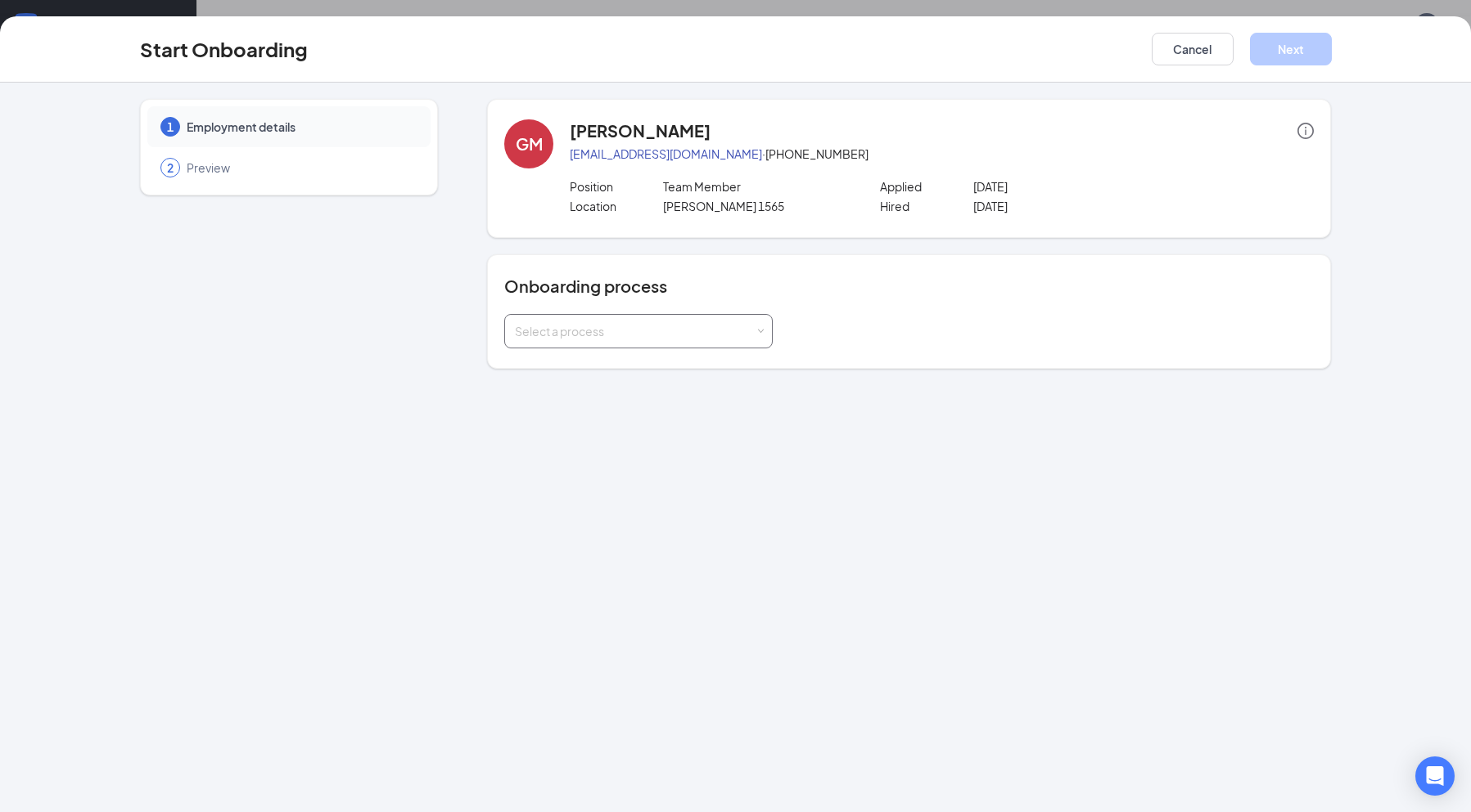
click at [758, 330] on span at bounding box center [761, 331] width 7 height 7
click at [608, 426] on span "[PERSON_NAME] Onboarding" at bounding box center [590, 424] width 160 height 15
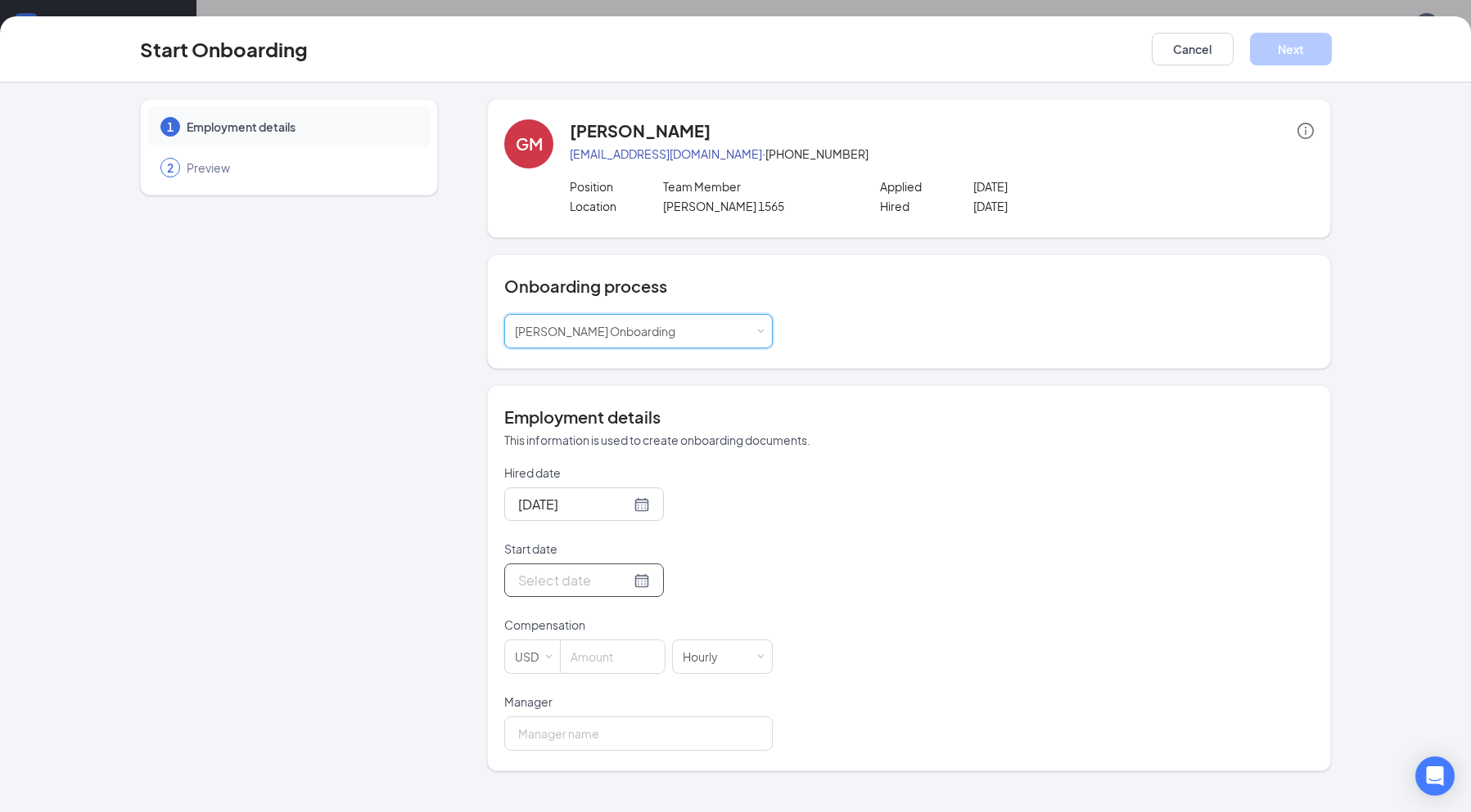
click at [629, 575] on div at bounding box center [584, 580] width 132 height 20
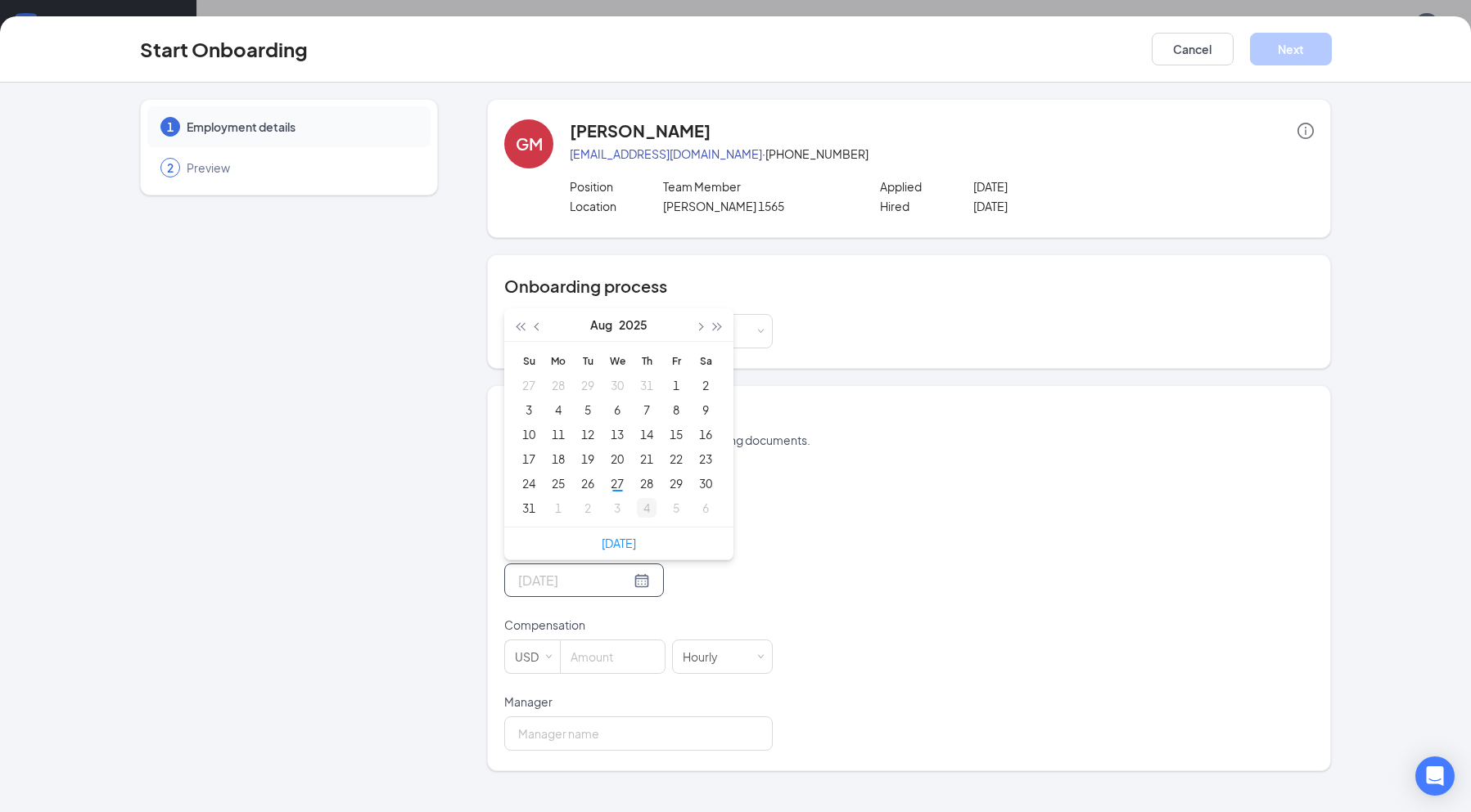
type input "[DATE]"
click at [655, 486] on div "28" at bounding box center [646, 483] width 19 height 19
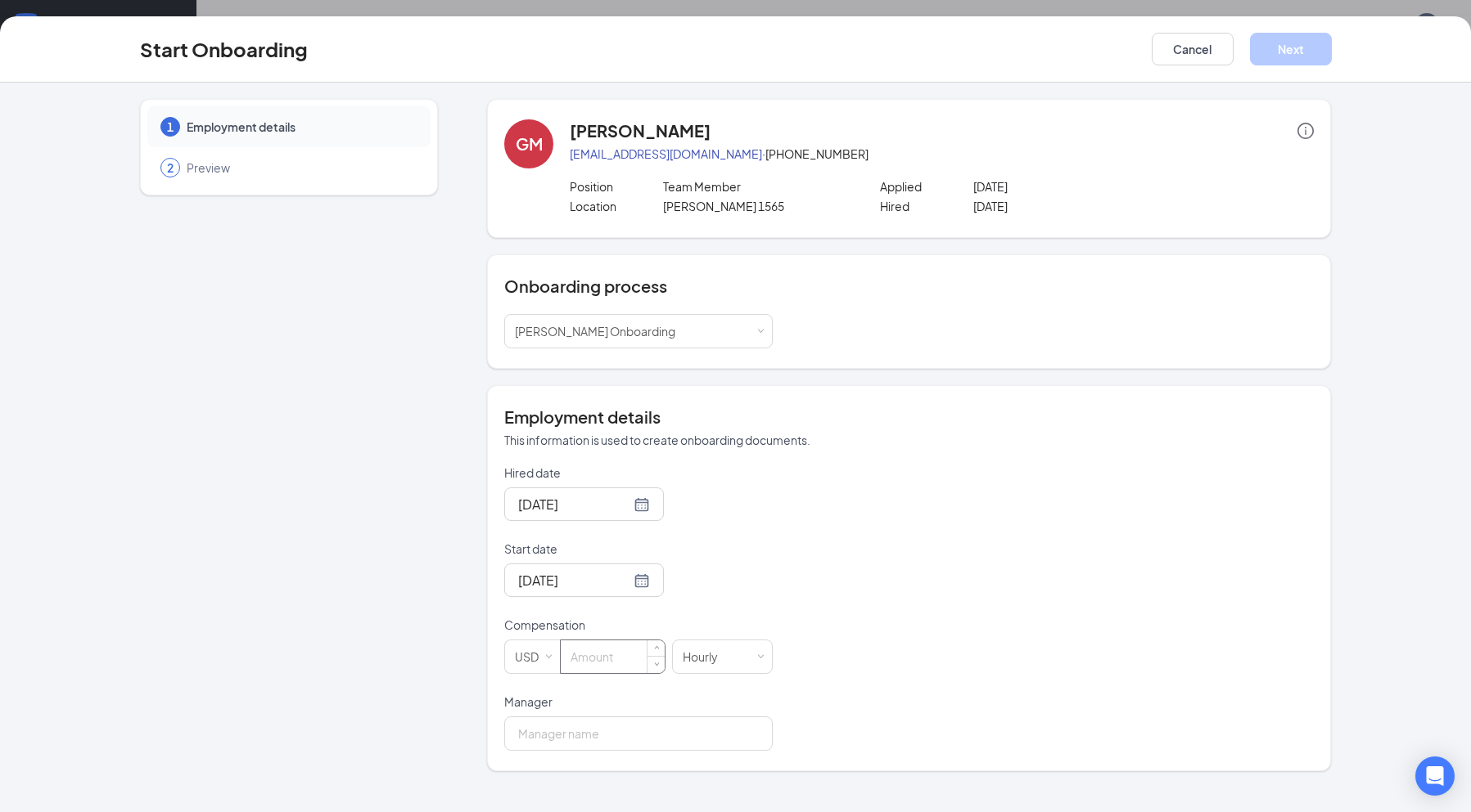
click at [603, 659] on input at bounding box center [612, 656] width 104 height 32
type input "10"
click at [541, 729] on input "Manager" at bounding box center [638, 733] width 268 height 34
type input "[PERSON_NAME]"
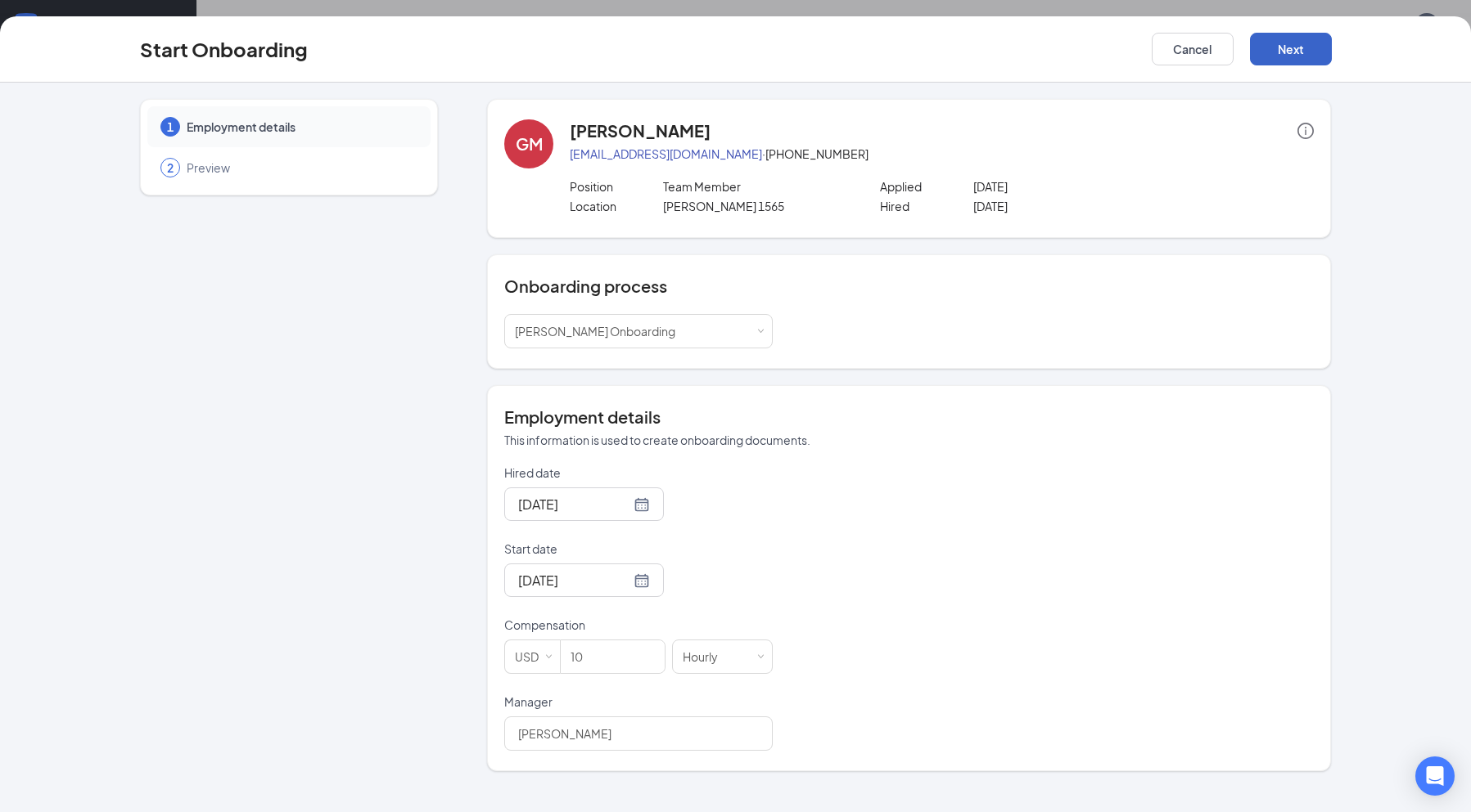
click at [1311, 45] on button "Next" at bounding box center [1291, 48] width 82 height 32
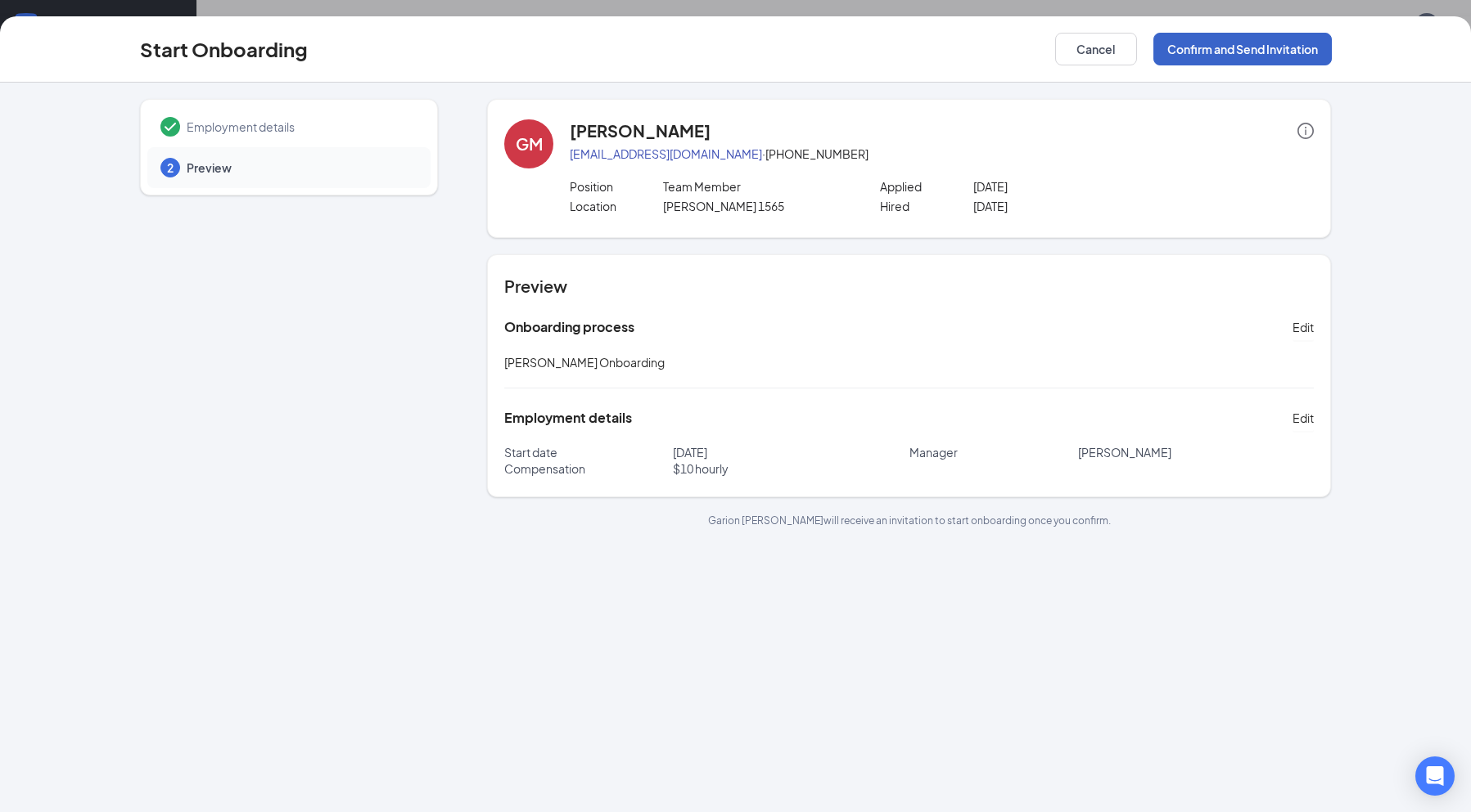
click at [1308, 46] on button "Confirm and Send Invitation" at bounding box center [1243, 48] width 178 height 32
